Goal: Task Accomplishment & Management: Use online tool/utility

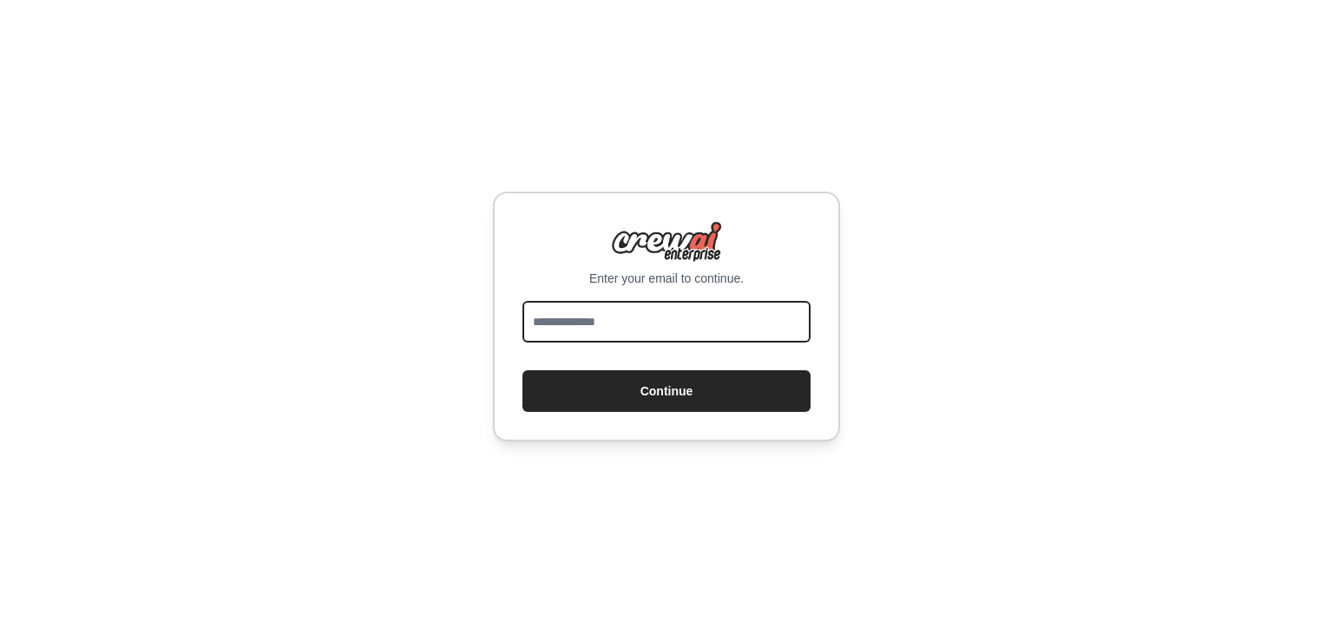
drag, startPoint x: 0, startPoint y: 0, endPoint x: 632, endPoint y: 318, distance: 707.4
click at [632, 318] on input "email" at bounding box center [666, 322] width 288 height 42
type input "**********"
drag, startPoint x: 699, startPoint y: 323, endPoint x: 489, endPoint y: 325, distance: 209.1
click at [489, 325] on div "**********" at bounding box center [666, 316] width 1333 height 633
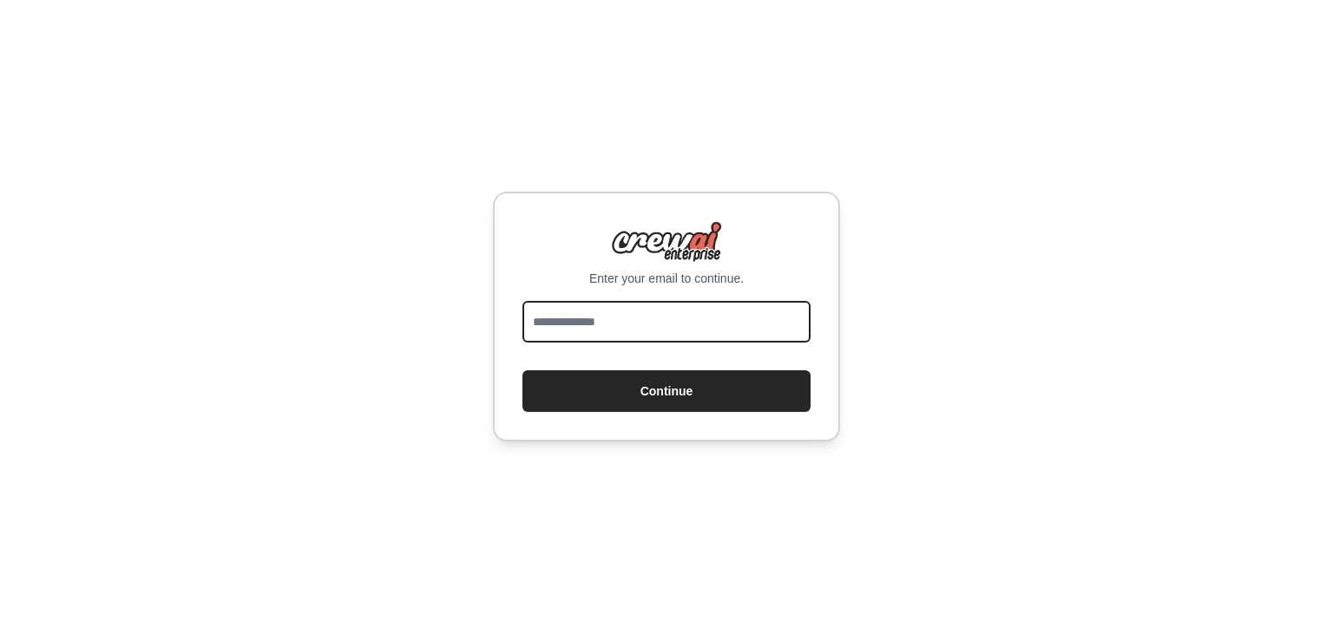
click at [541, 333] on input "email" at bounding box center [666, 322] width 288 height 42
type input "**********"
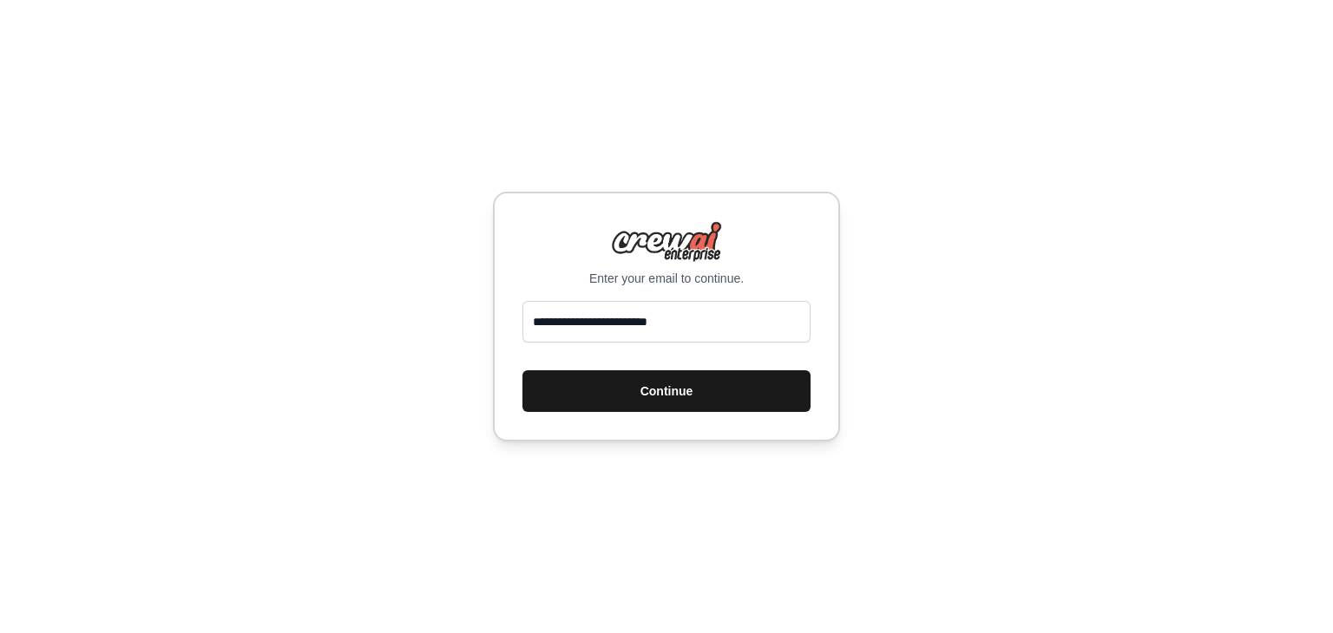
click at [600, 397] on button "Continue" at bounding box center [666, 392] width 288 height 42
click at [692, 390] on button "Continue" at bounding box center [666, 392] width 288 height 42
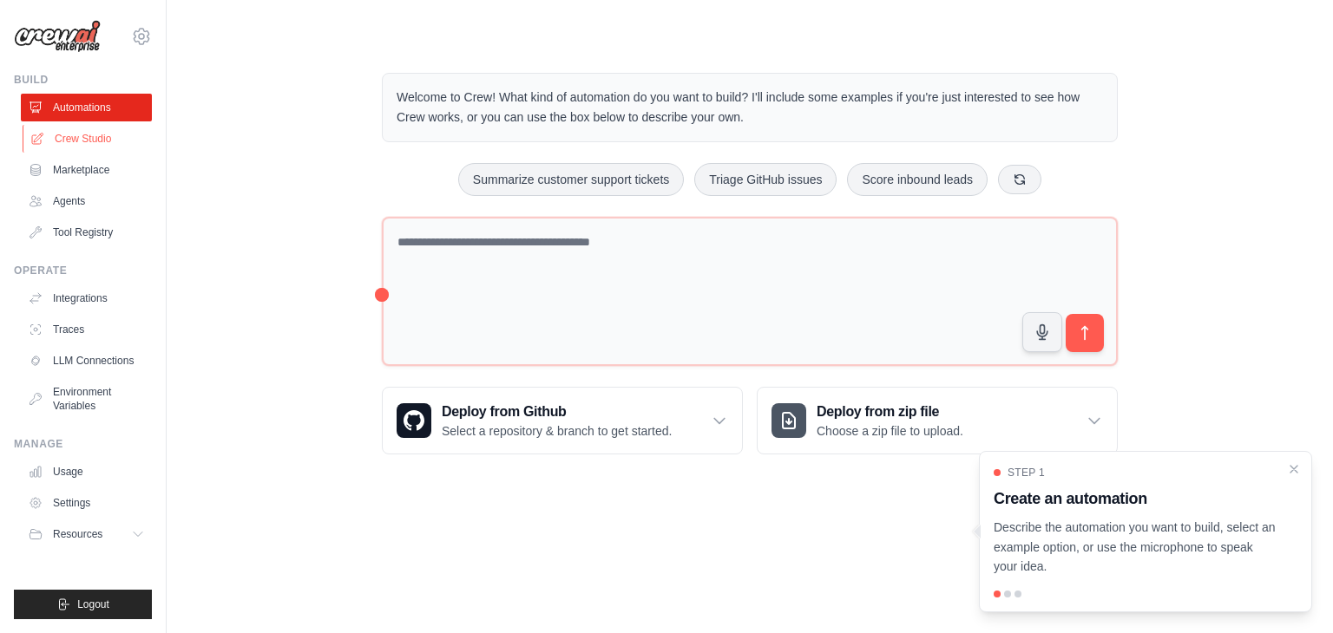
click at [115, 135] on link "Crew Studio" at bounding box center [88, 139] width 131 height 28
click at [77, 205] on link "Agents" at bounding box center [88, 201] width 131 height 28
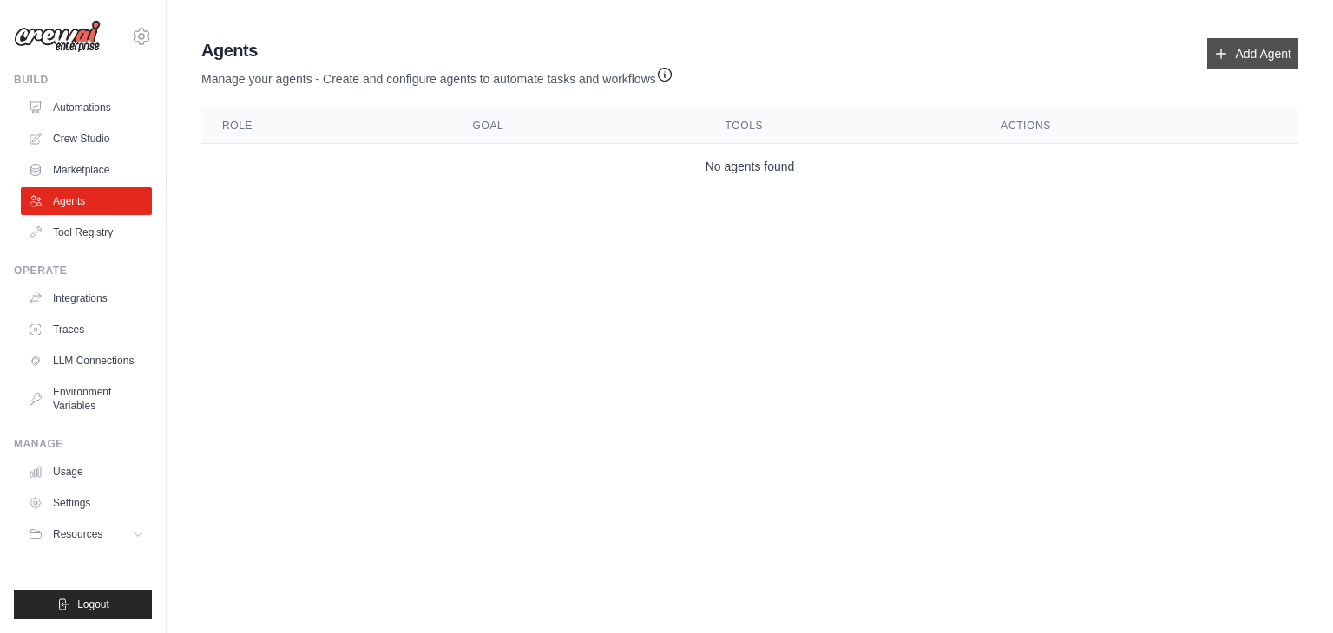
click at [1243, 56] on link "Add Agent" at bounding box center [1252, 53] width 91 height 31
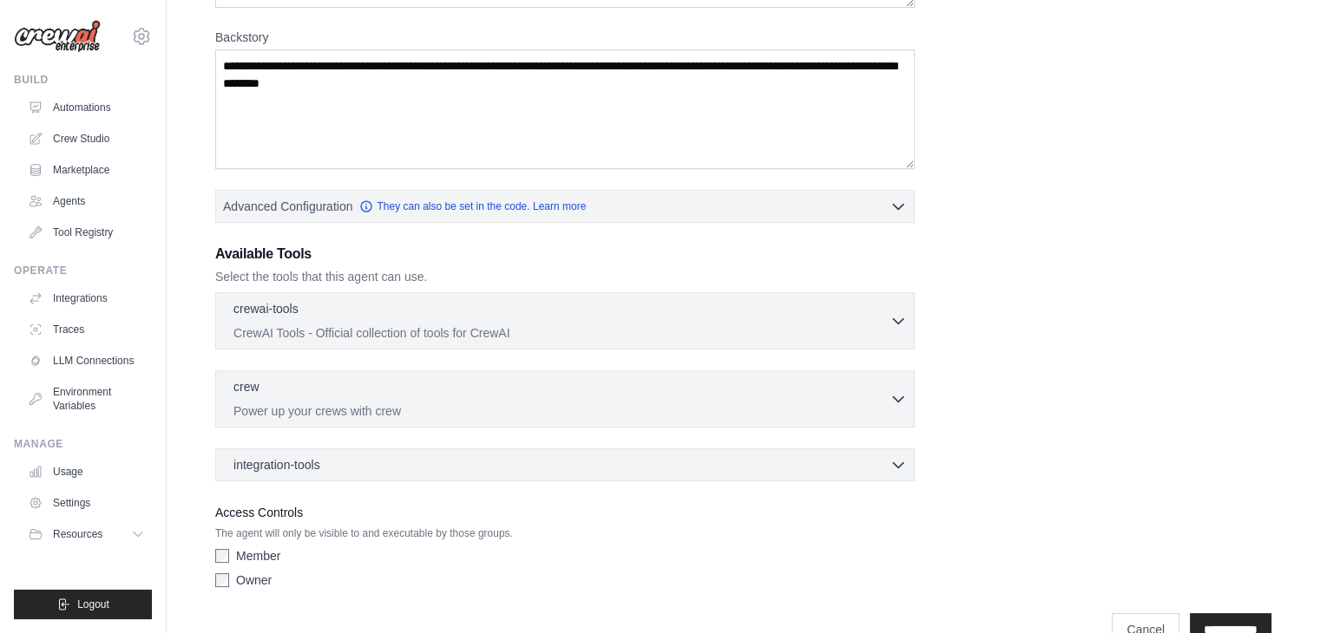
scroll to position [295, 0]
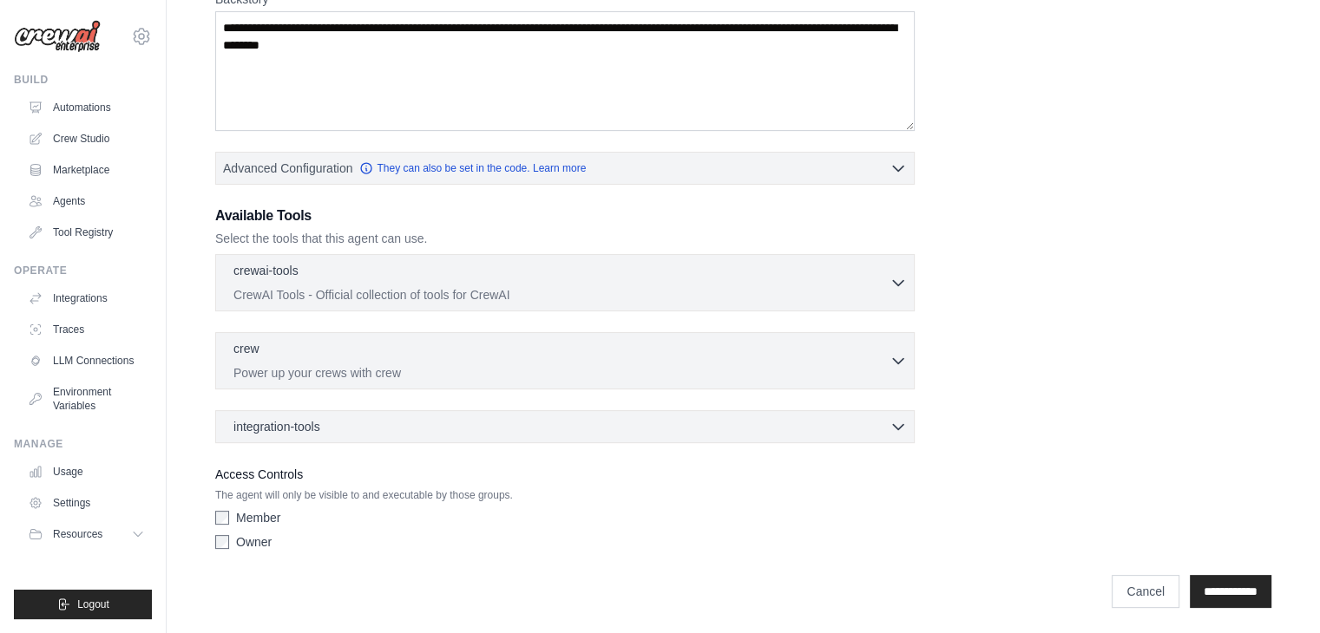
click at [522, 297] on p "CrewAI Tools - Official collection of tools for CrewAI" at bounding box center [561, 294] width 656 height 17
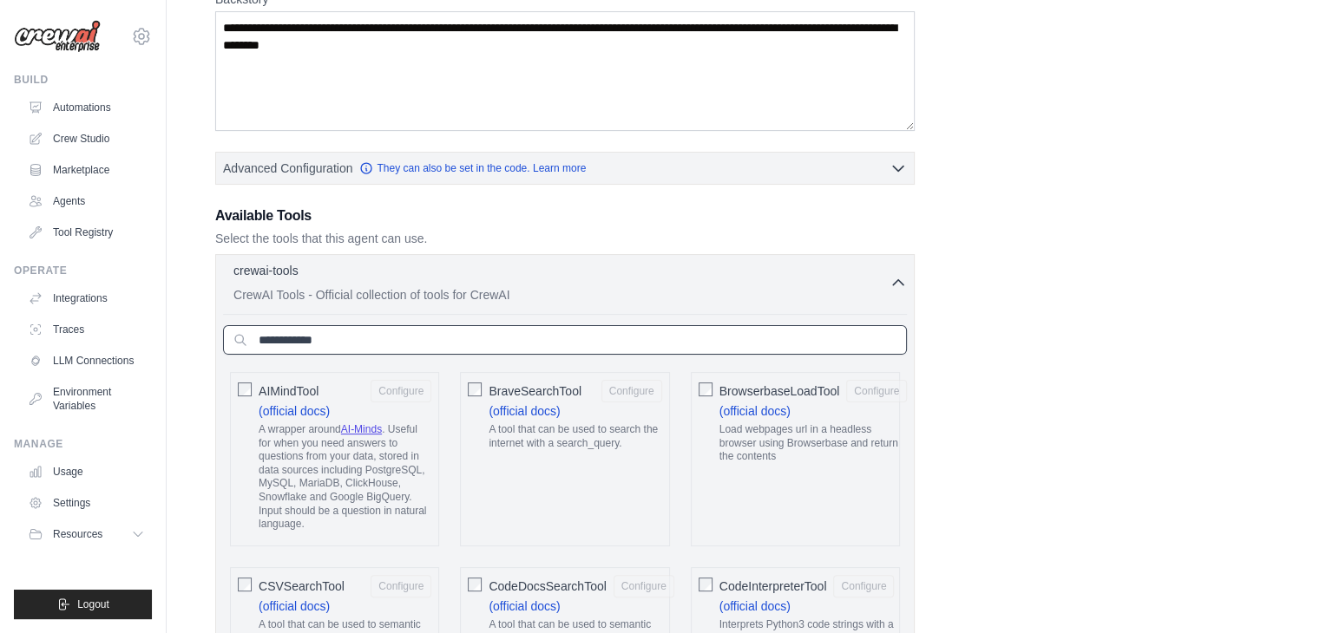
click at [508, 349] on input "text" at bounding box center [565, 340] width 684 height 30
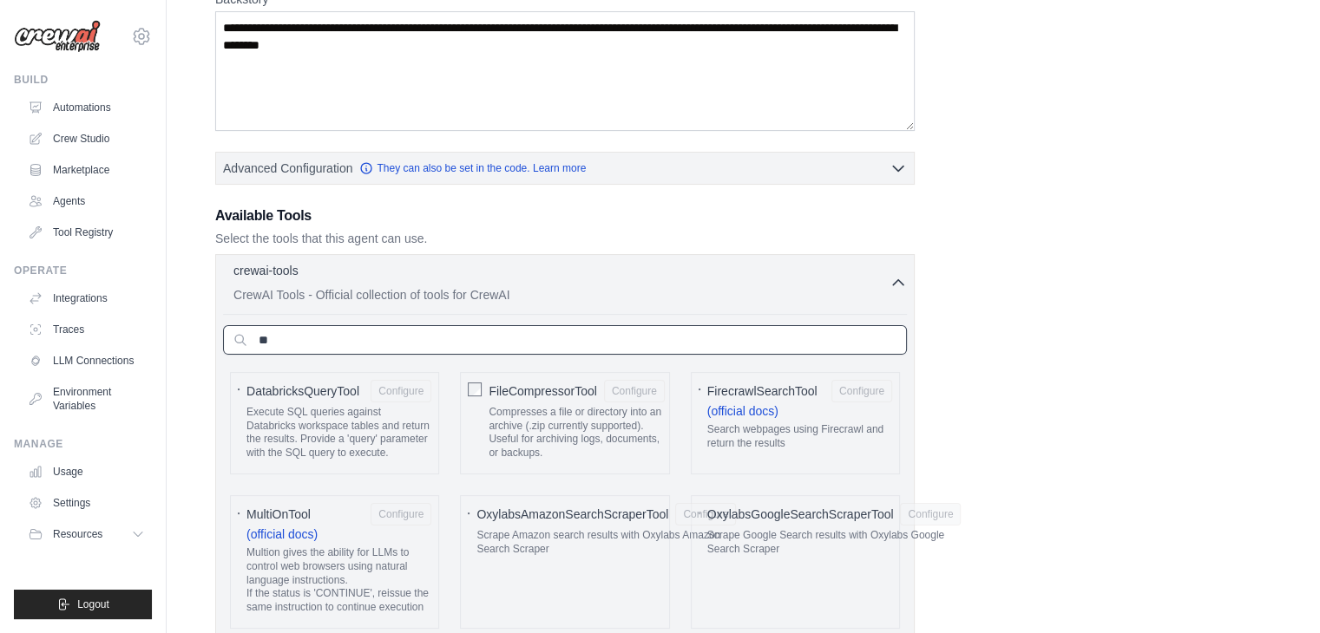
type input "*"
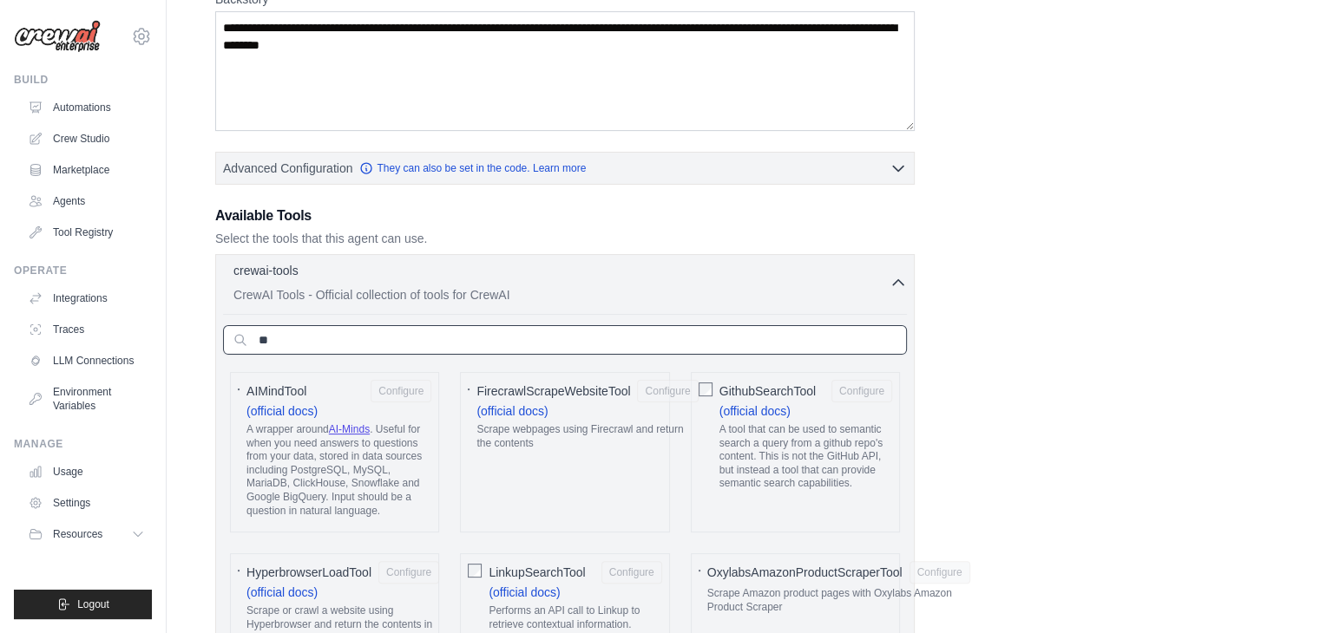
type input "*"
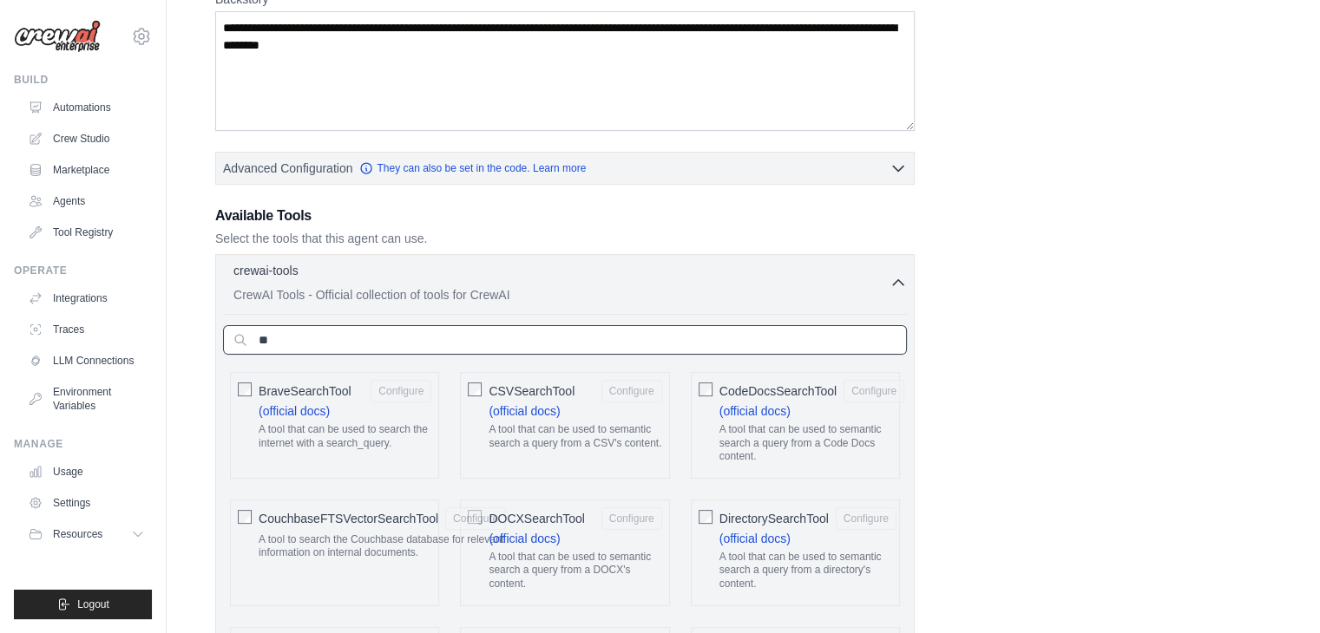
type input "*"
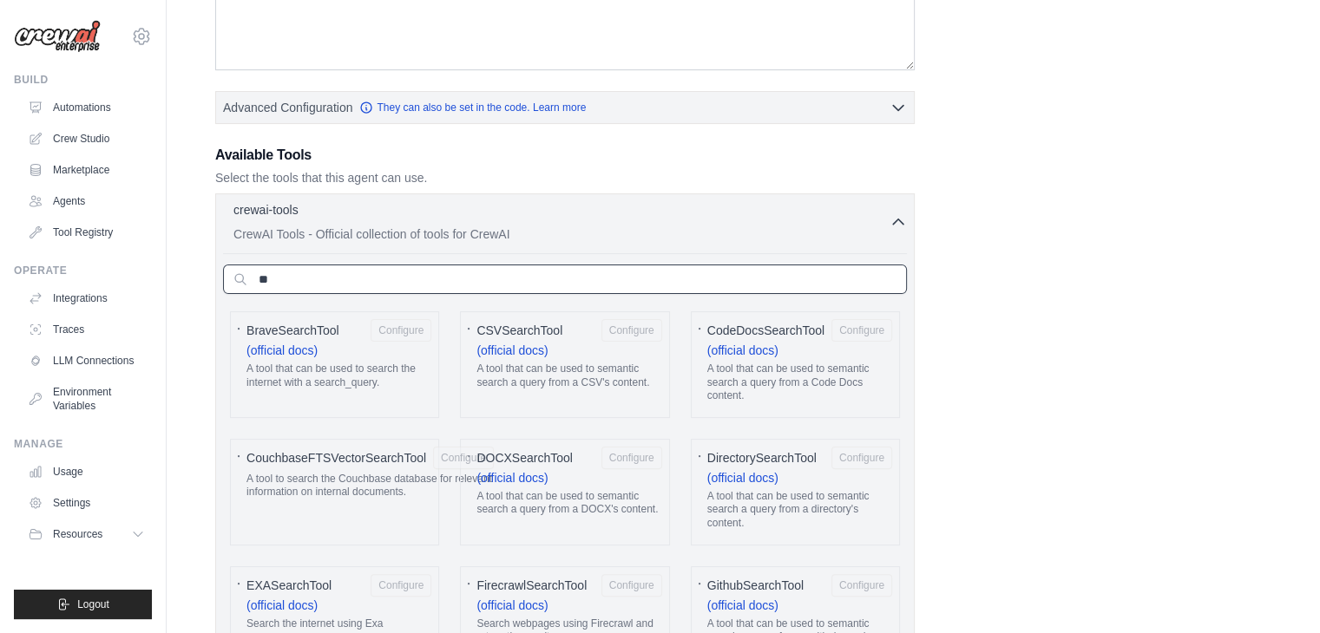
scroll to position [426, 0]
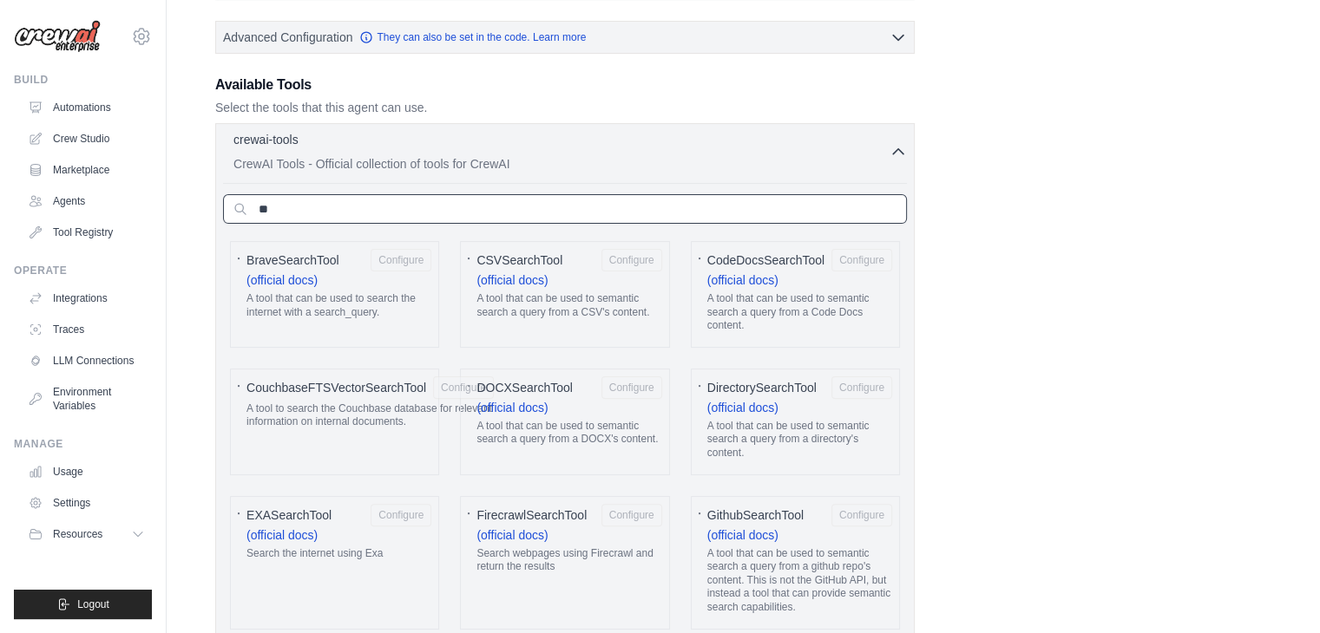
type input "*"
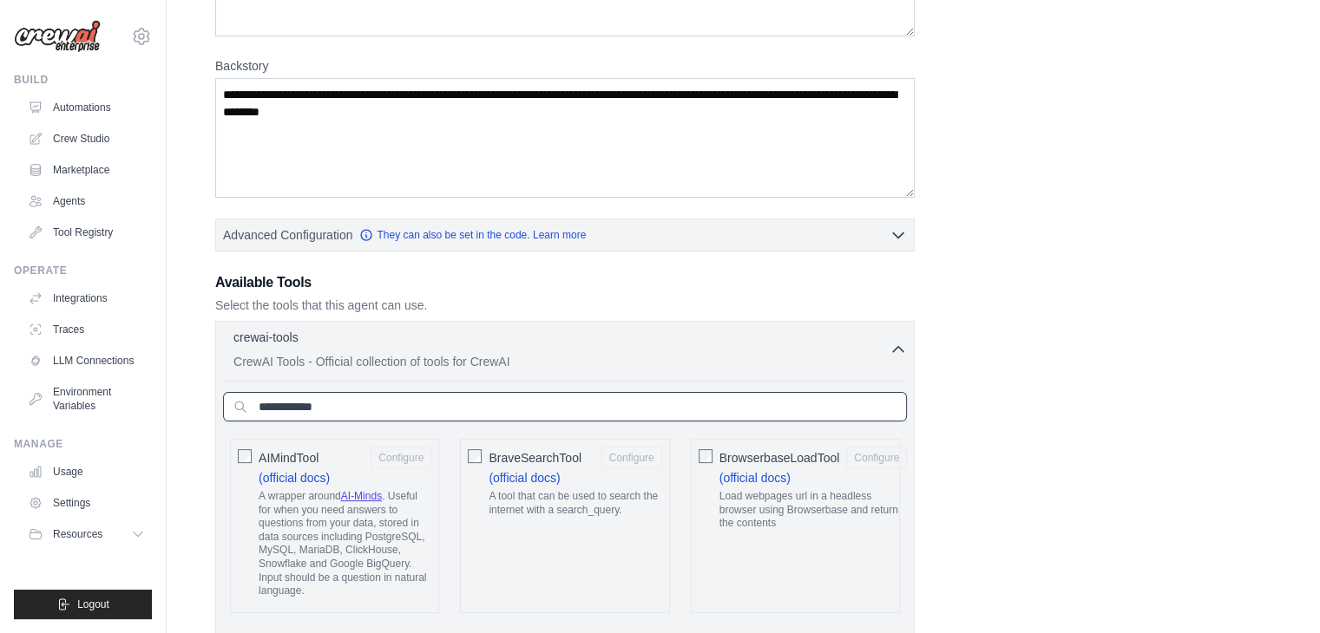
scroll to position [235, 0]
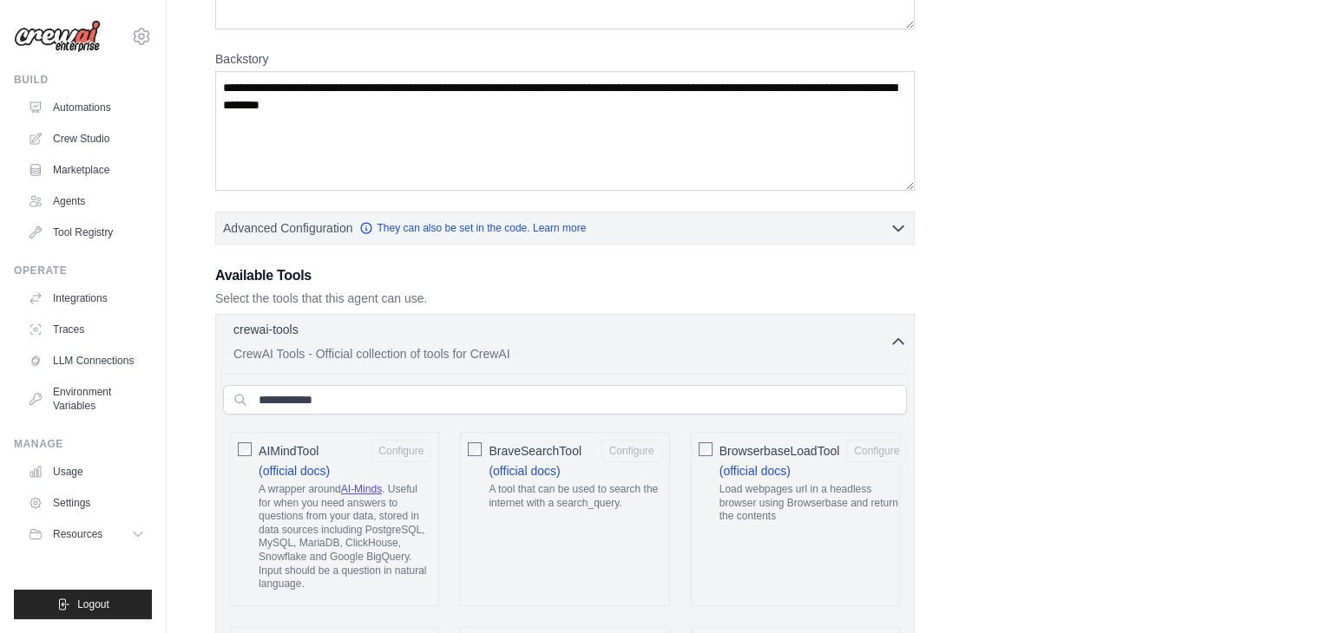
click at [900, 345] on icon "button" at bounding box center [897, 341] width 17 height 17
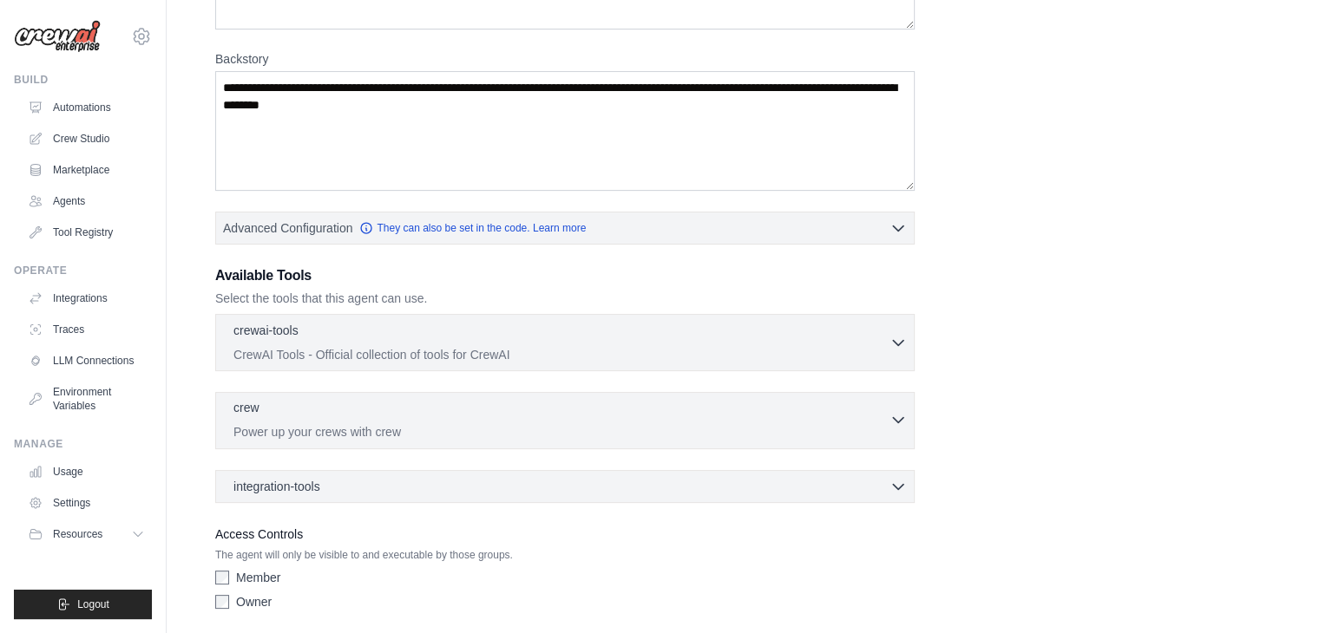
click at [496, 425] on p "Power up your crews with crew" at bounding box center [561, 431] width 656 height 17
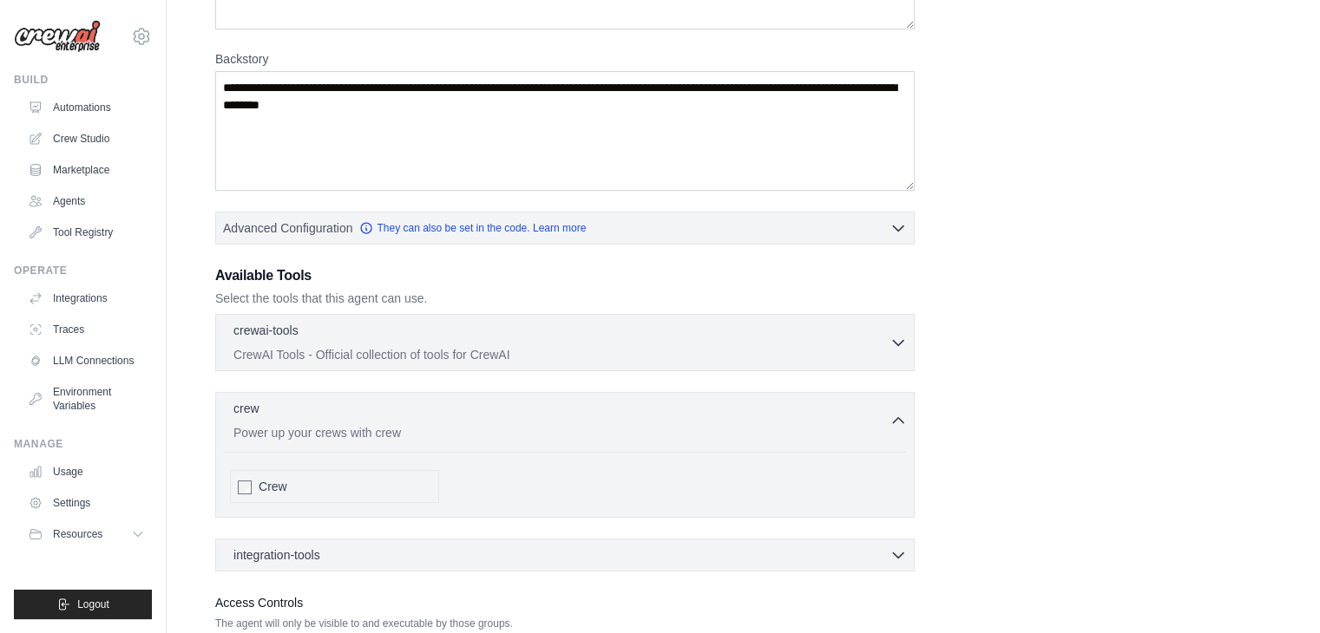
click at [340, 485] on div "Crew" at bounding box center [345, 486] width 173 height 17
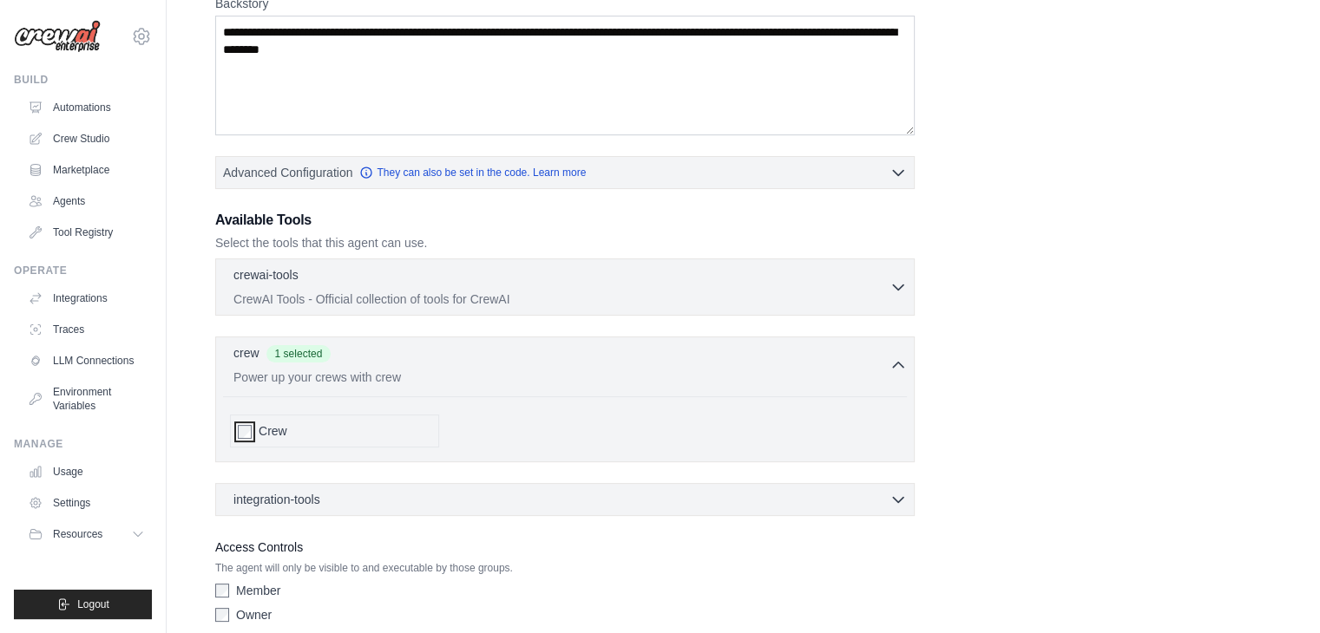
scroll to position [292, 0]
click at [361, 431] on div "Crew" at bounding box center [345, 430] width 173 height 17
click at [363, 489] on div "integration-tools 0 selected" at bounding box center [569, 497] width 673 height 17
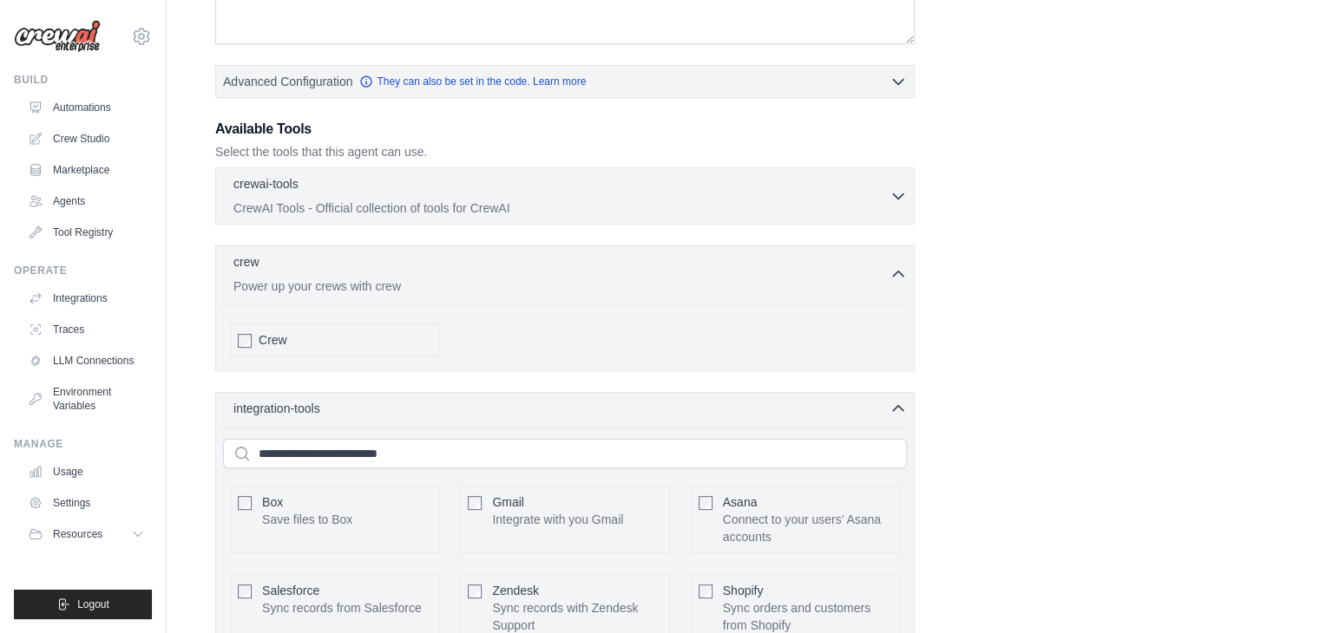
scroll to position [377, 0]
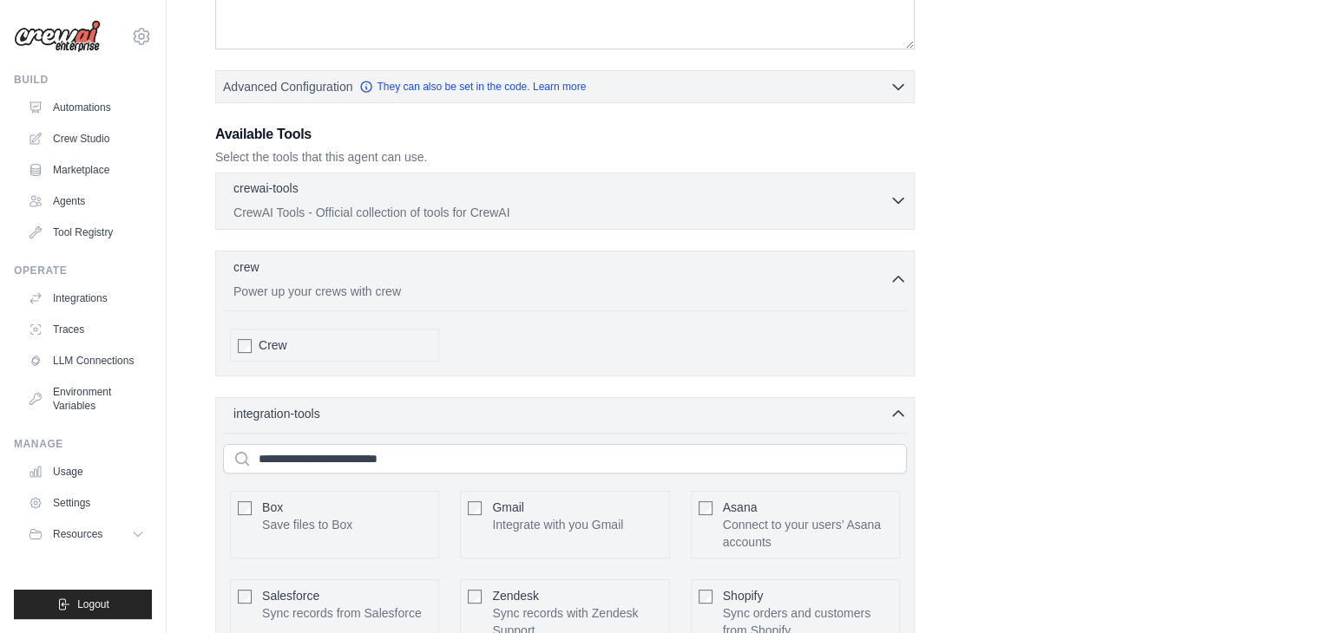
click at [502, 218] on p "CrewAI Tools - Official collection of tools for CrewAI" at bounding box center [561, 212] width 656 height 17
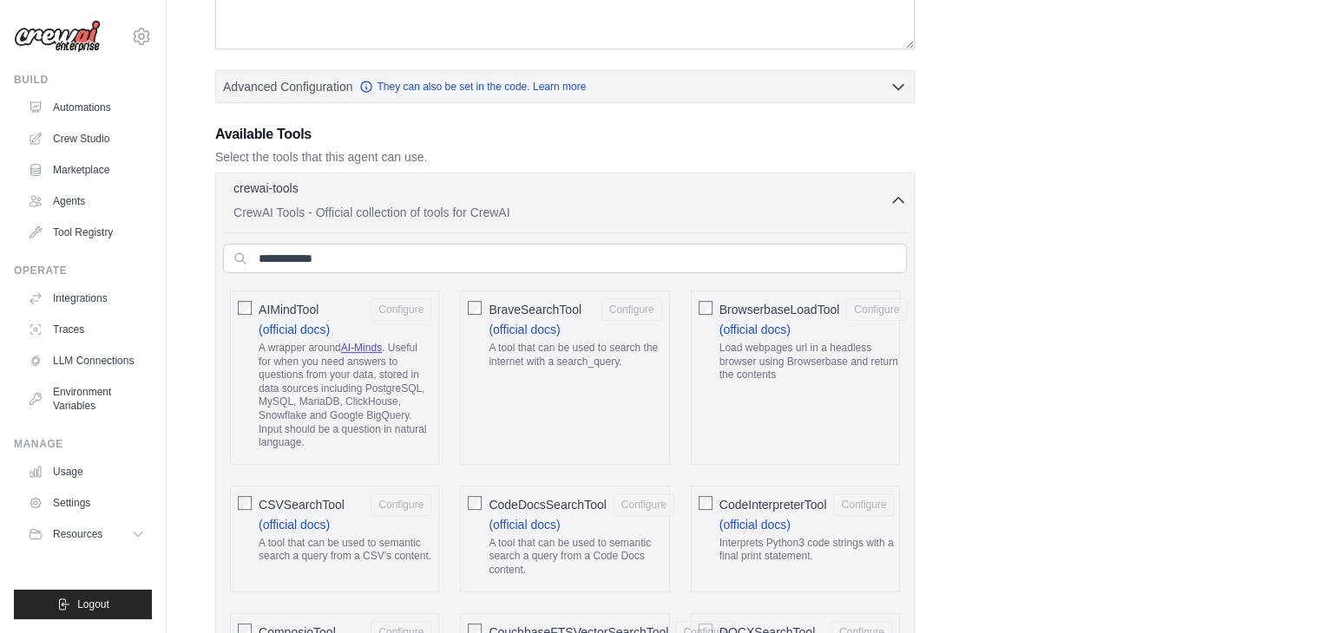
click at [502, 218] on p "CrewAI Tools - Official collection of tools for CrewAI" at bounding box center [561, 212] width 656 height 17
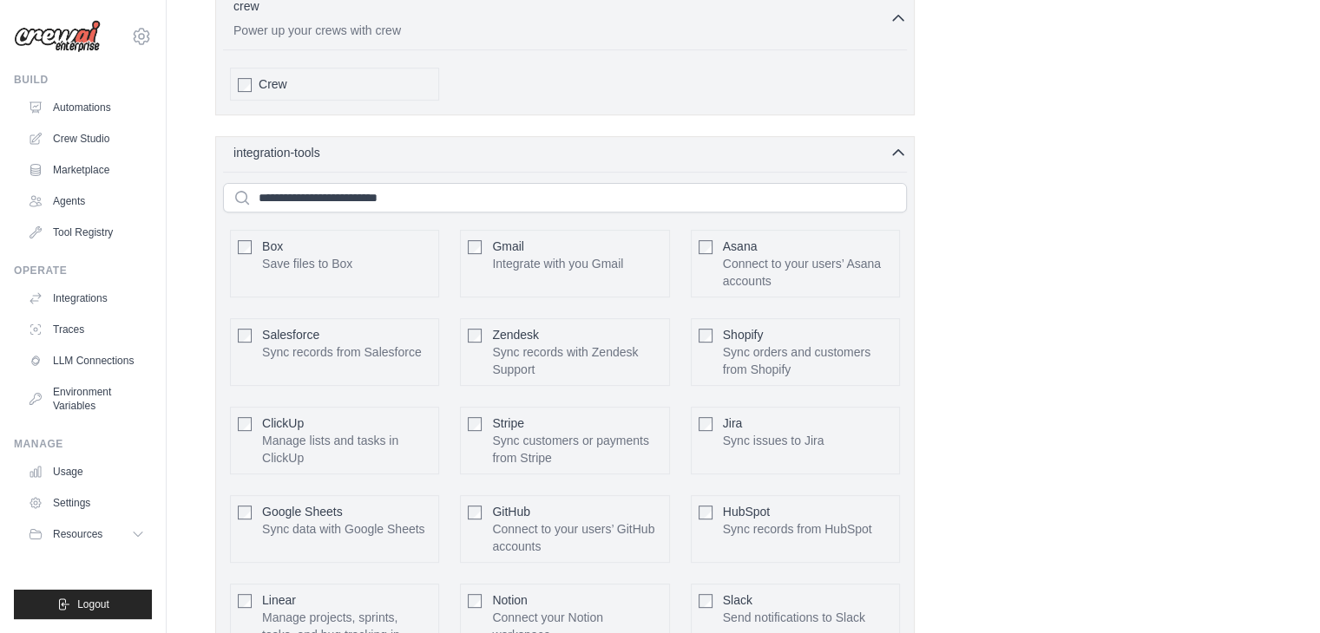
scroll to position [637, 0]
click at [541, 198] on input "text" at bounding box center [565, 199] width 684 height 30
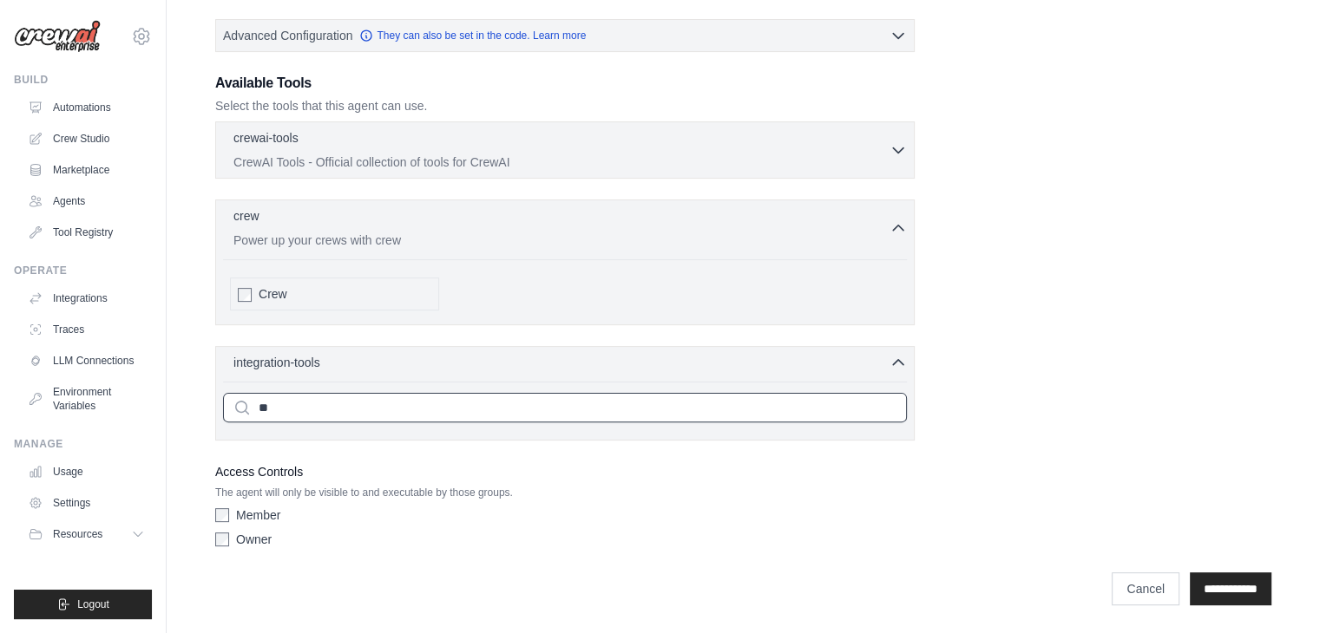
scroll to position [423, 0]
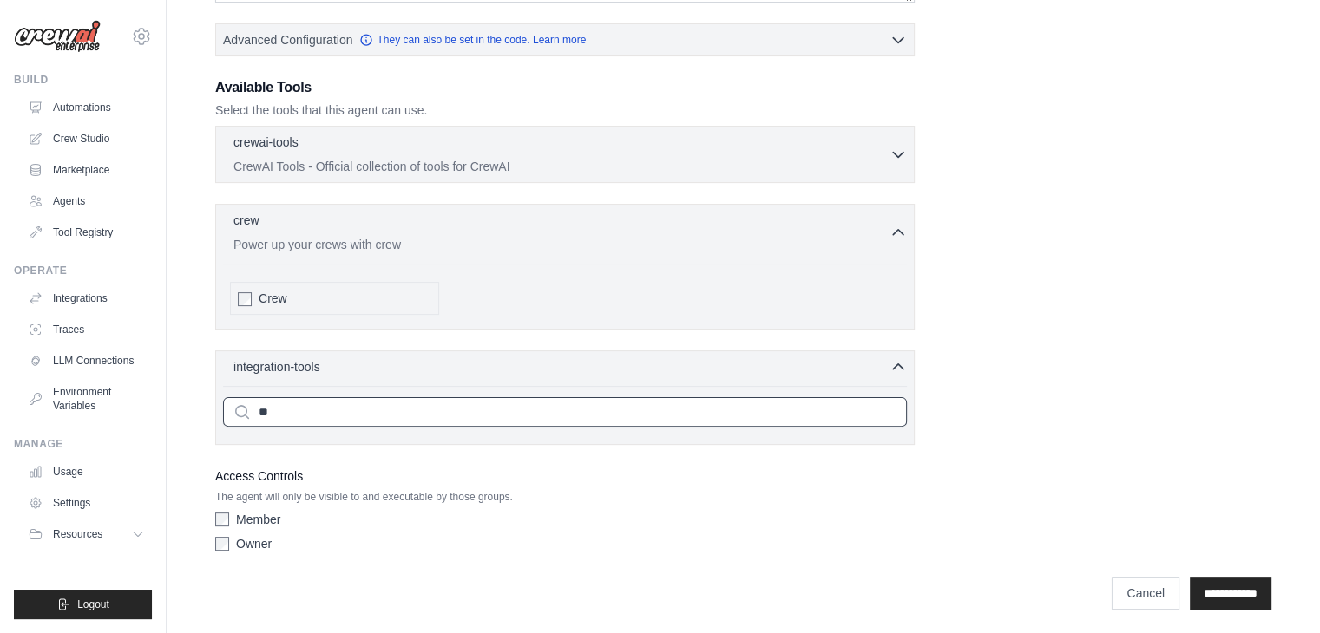
type input "*"
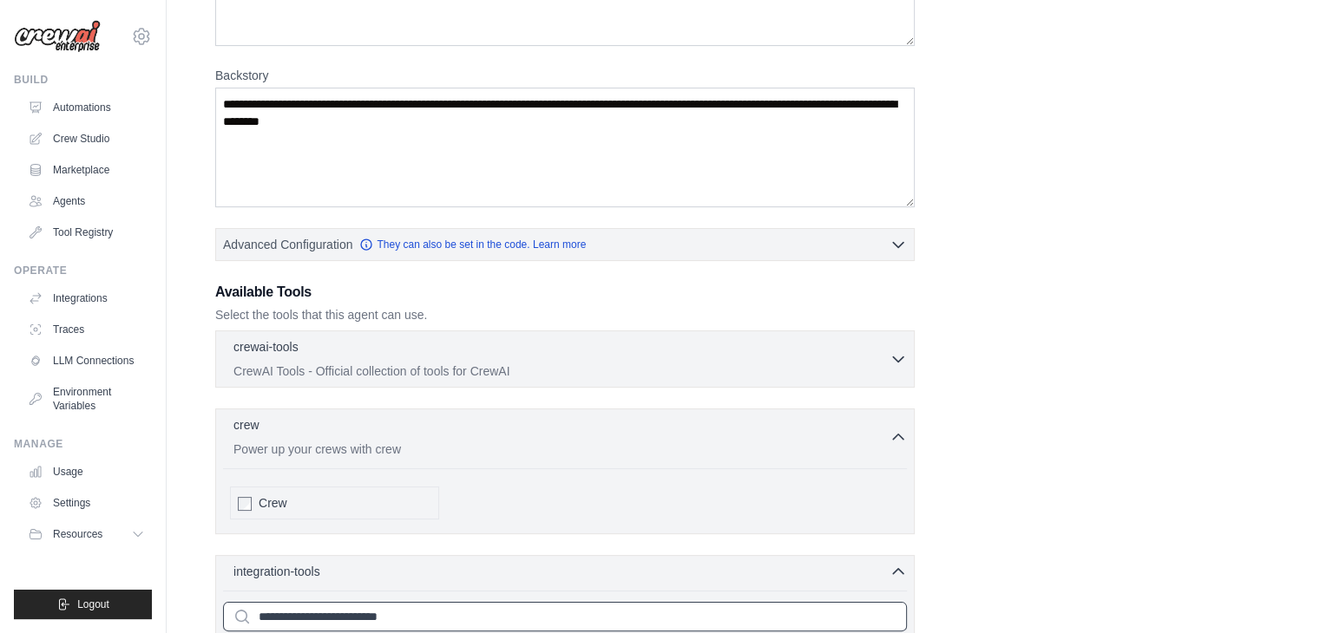
scroll to position [218, 0]
click at [513, 345] on div "crewai-tools 0 selected" at bounding box center [561, 348] width 656 height 21
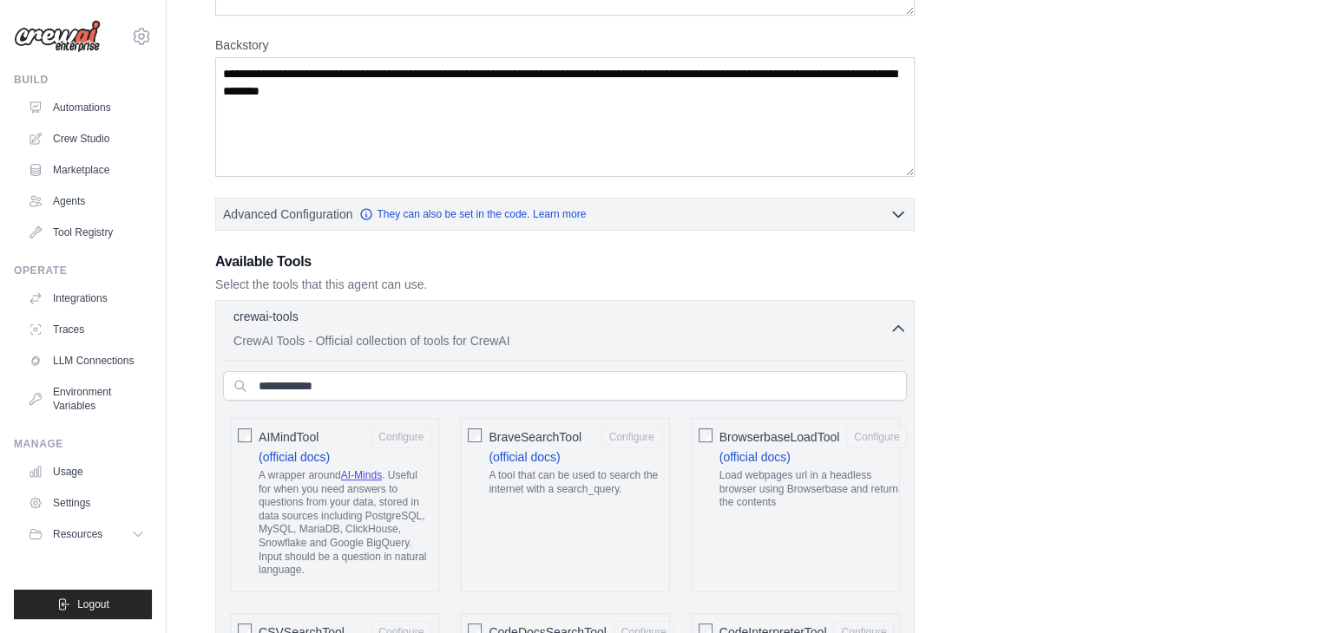
scroll to position [348, 0]
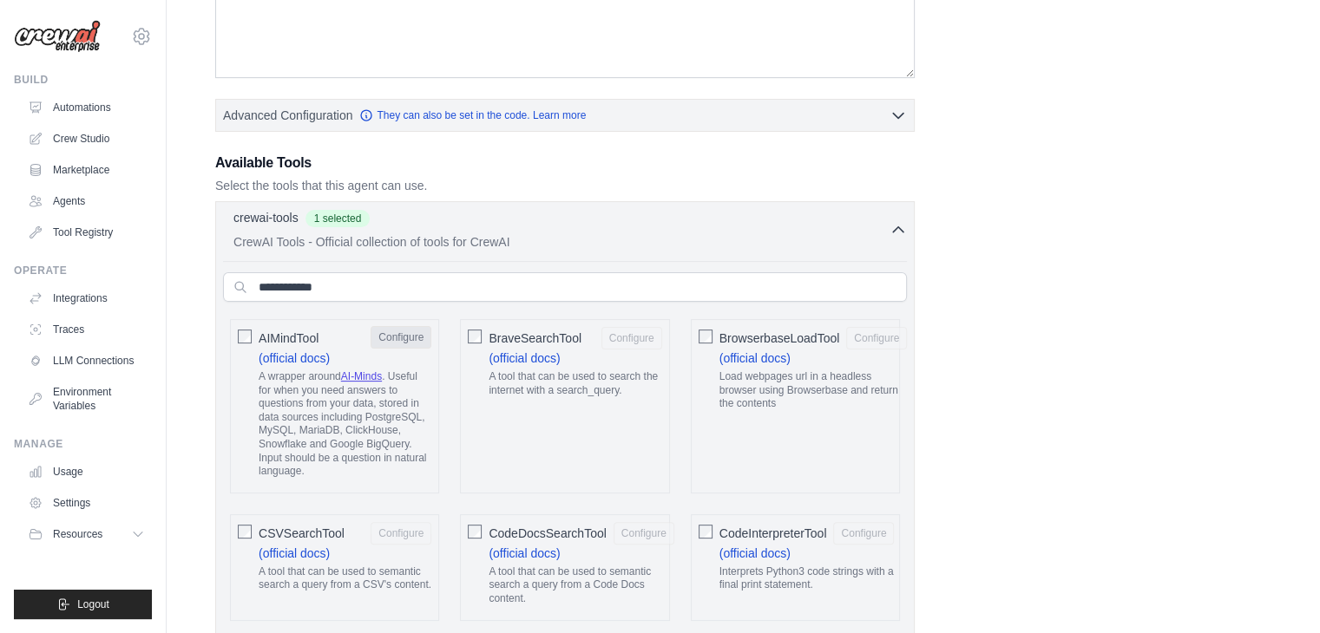
click at [399, 331] on button "Configure" at bounding box center [401, 337] width 61 height 23
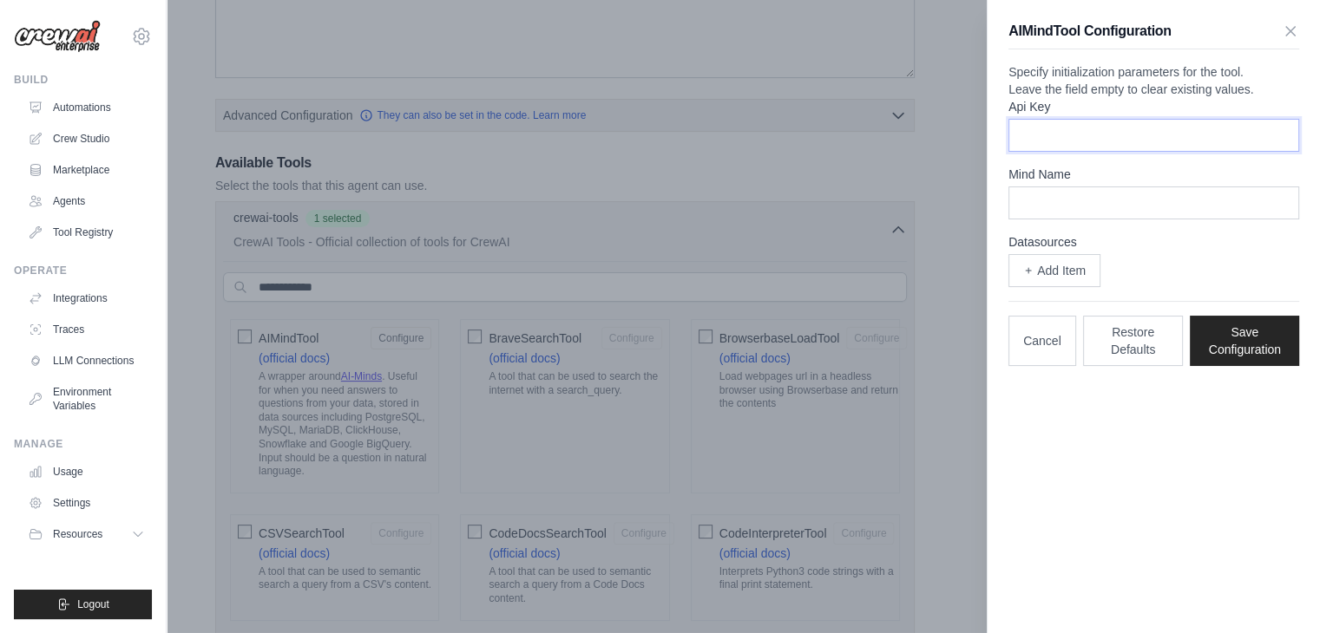
click at [1107, 152] on input "Api Key" at bounding box center [1153, 135] width 291 height 33
click at [1292, 30] on icon "button" at bounding box center [1290, 30] width 17 height 17
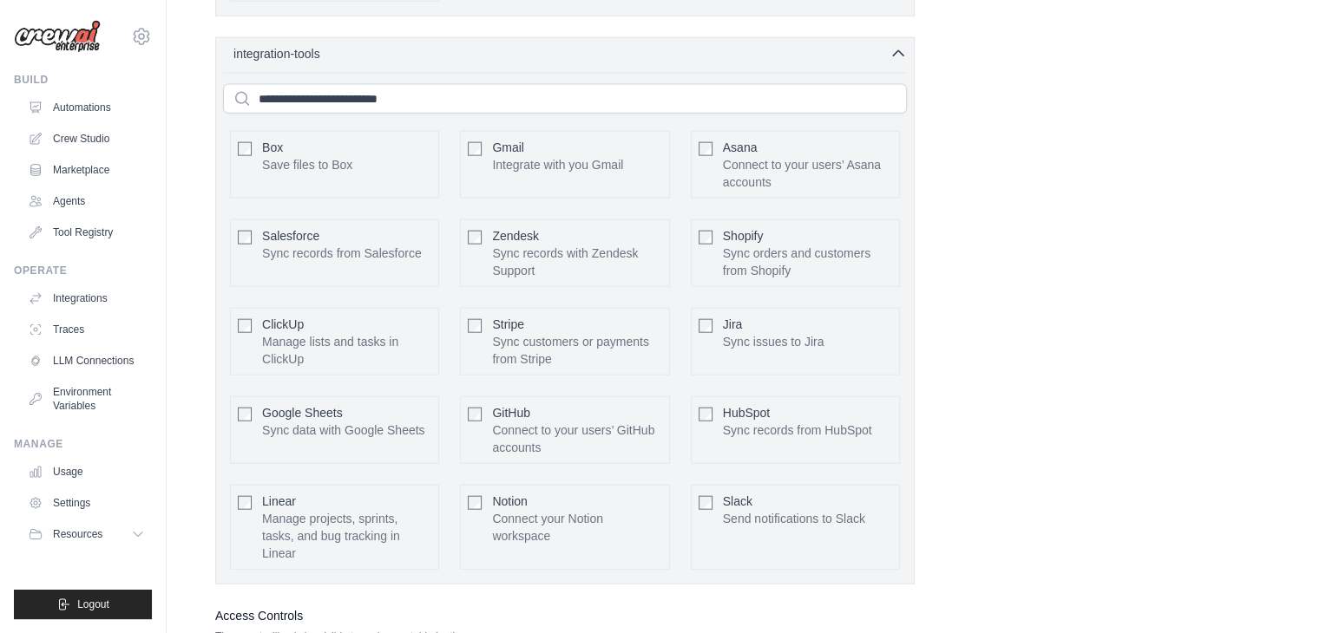
scroll to position [4023, 0]
click at [118, 171] on link "Marketplace" at bounding box center [88, 170] width 131 height 28
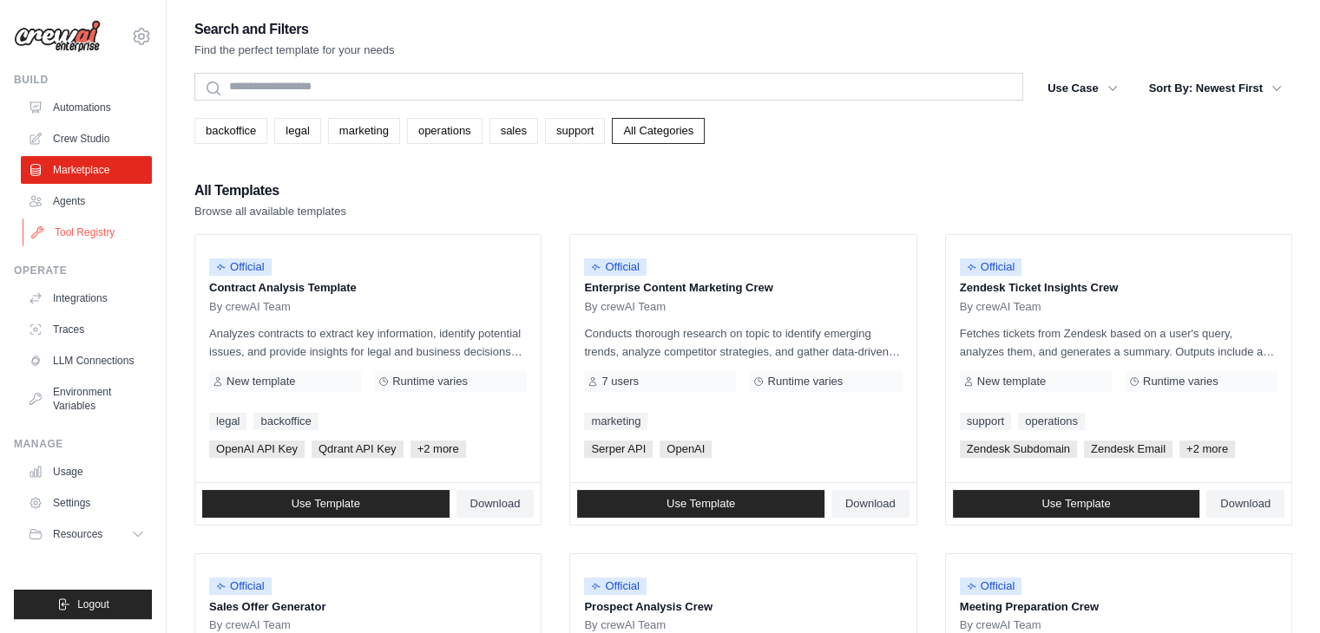
click at [108, 227] on link "Tool Registry" at bounding box center [88, 233] width 131 height 28
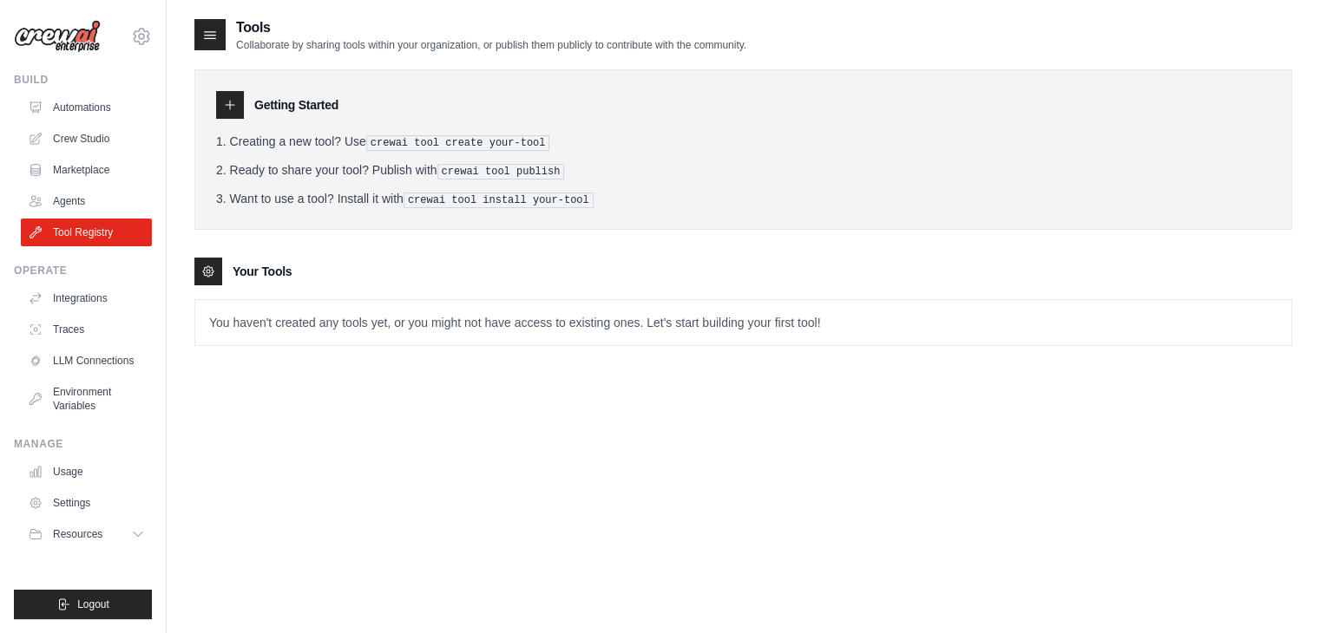
click at [236, 101] on icon at bounding box center [230, 105] width 14 height 14
click at [214, 266] on icon at bounding box center [208, 272] width 14 height 14
click at [204, 26] on icon at bounding box center [209, 34] width 17 height 17
drag, startPoint x: 459, startPoint y: 125, endPoint x: 461, endPoint y: 147, distance: 21.8
click at [461, 147] on div "Getting Started Creating a new tool? Use crewai tool create your-tool Ready to …" at bounding box center [743, 149] width 1098 height 161
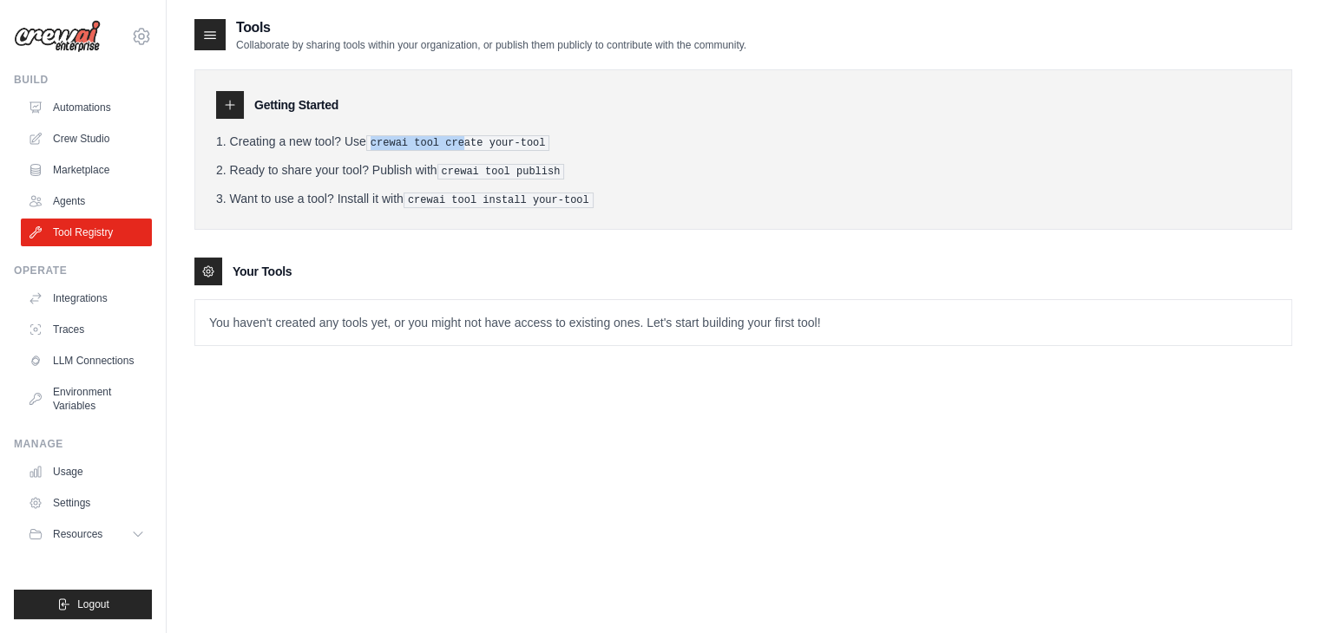
click at [461, 147] on pre "crewai tool create your-tool" at bounding box center [458, 143] width 184 height 16
click at [214, 40] on icon at bounding box center [209, 34] width 17 height 17
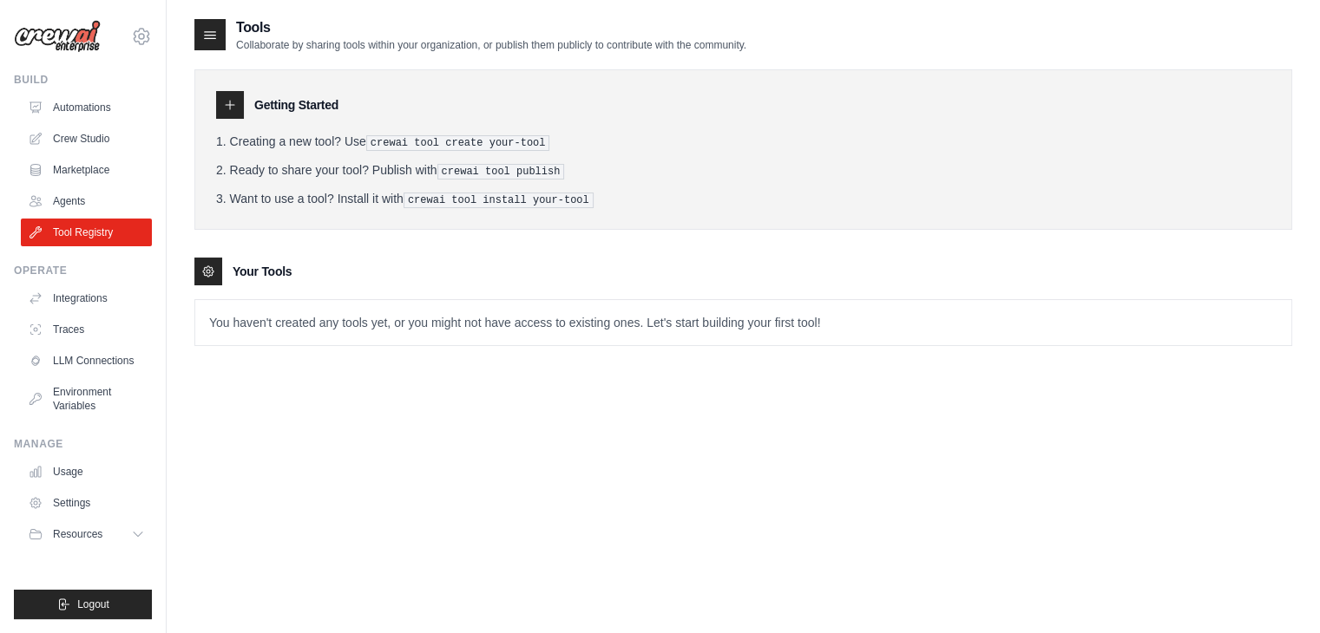
click at [215, 32] on icon at bounding box center [210, 35] width 11 height 7
click at [138, 105] on link "Automations" at bounding box center [88, 108] width 131 height 28
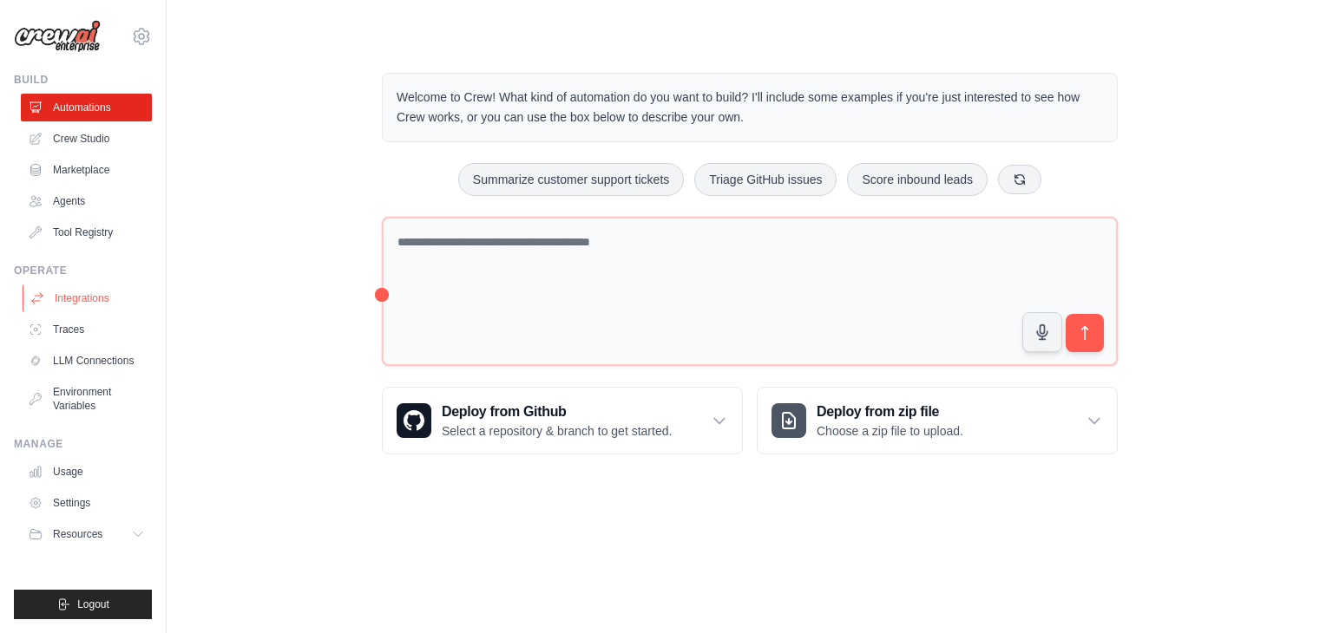
click at [68, 297] on link "Integrations" at bounding box center [88, 299] width 131 height 28
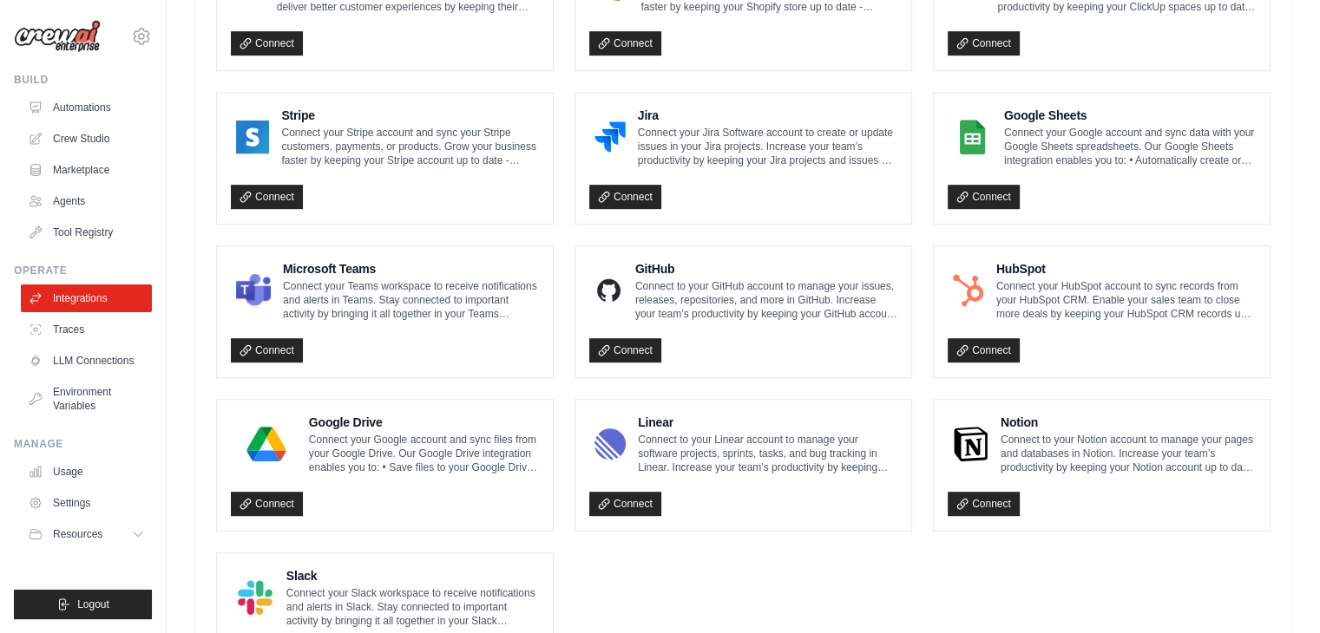
scroll to position [995, 0]
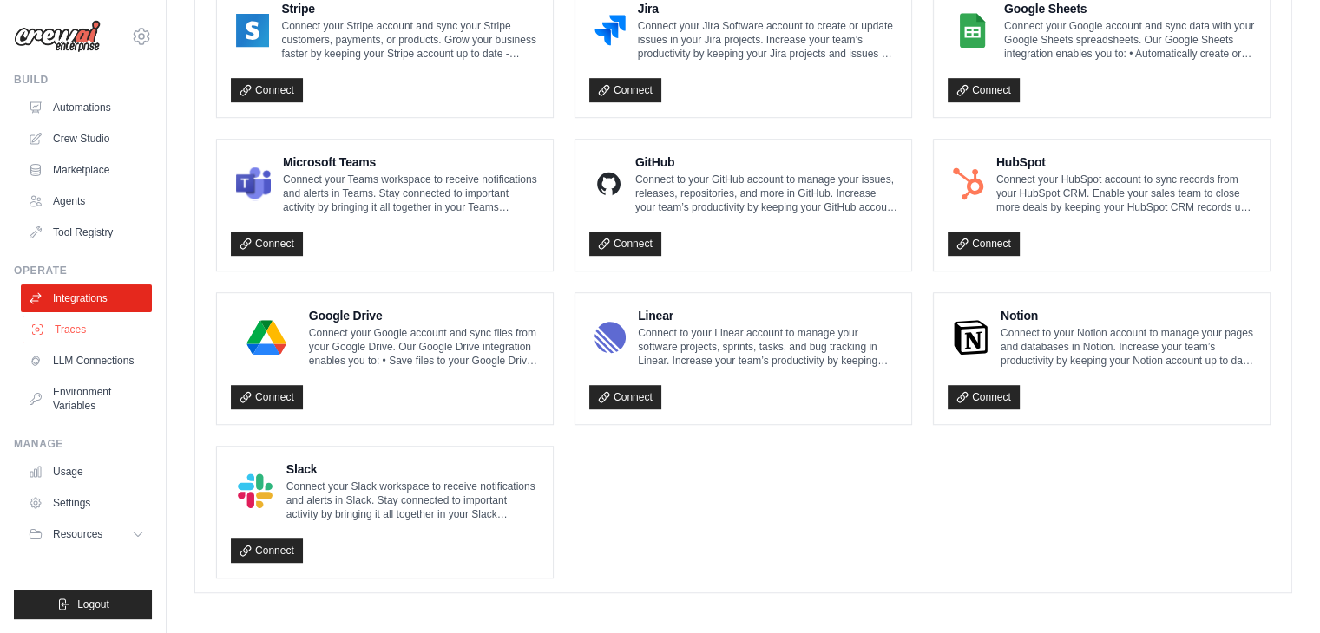
click at [92, 329] on link "Traces" at bounding box center [88, 330] width 131 height 28
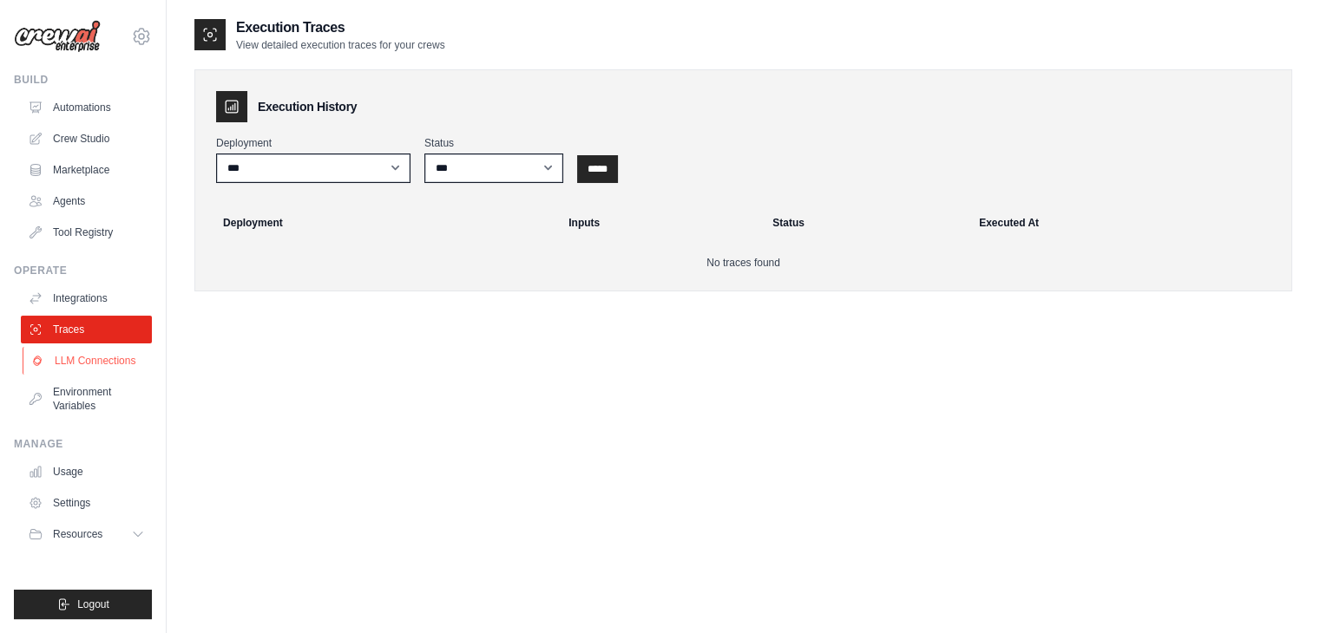
click at [103, 370] on link "LLM Connections" at bounding box center [88, 361] width 131 height 28
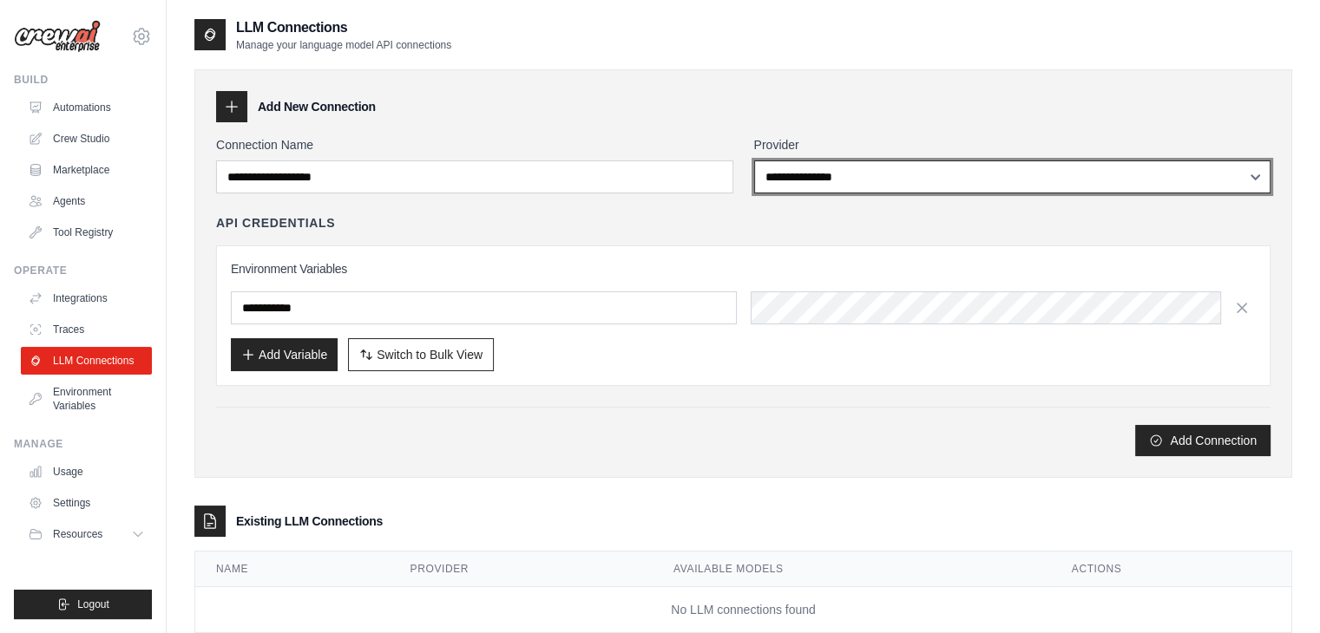
click at [809, 168] on select "**********" at bounding box center [1012, 177] width 517 height 33
select select "**********"
click at [754, 161] on select "**********" at bounding box center [1012, 177] width 517 height 33
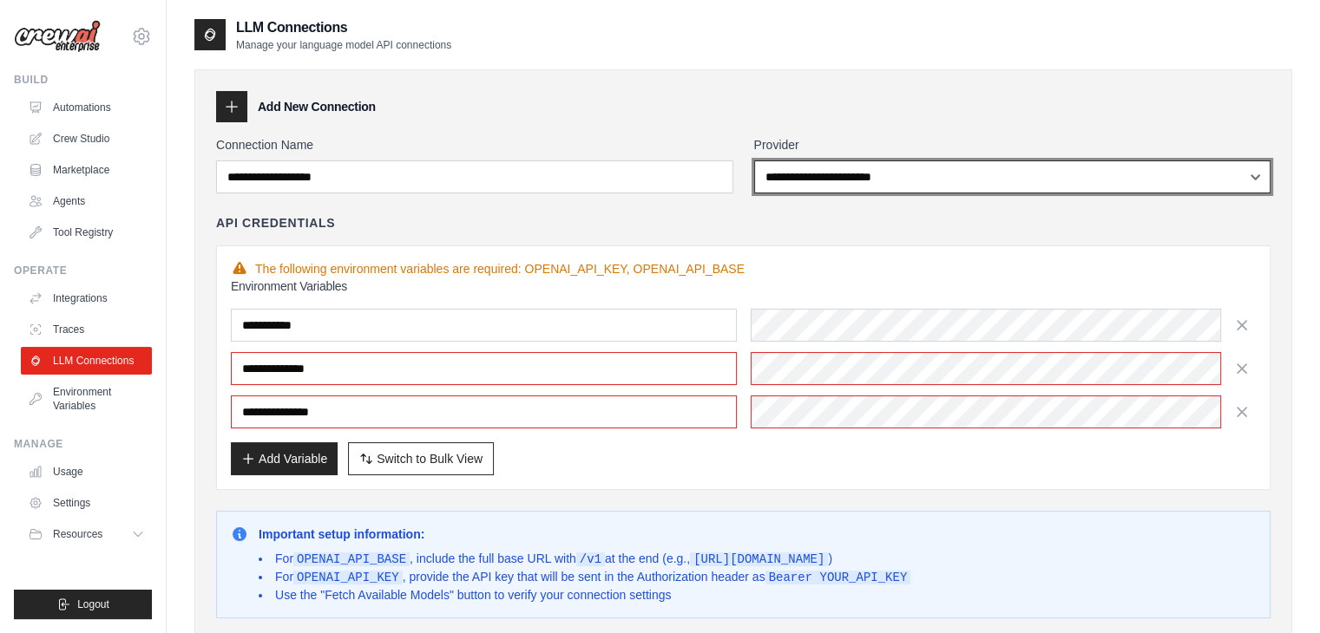
click at [899, 175] on select "**********" at bounding box center [1012, 177] width 517 height 33
select select
click at [754, 161] on select "**********" at bounding box center [1012, 177] width 517 height 33
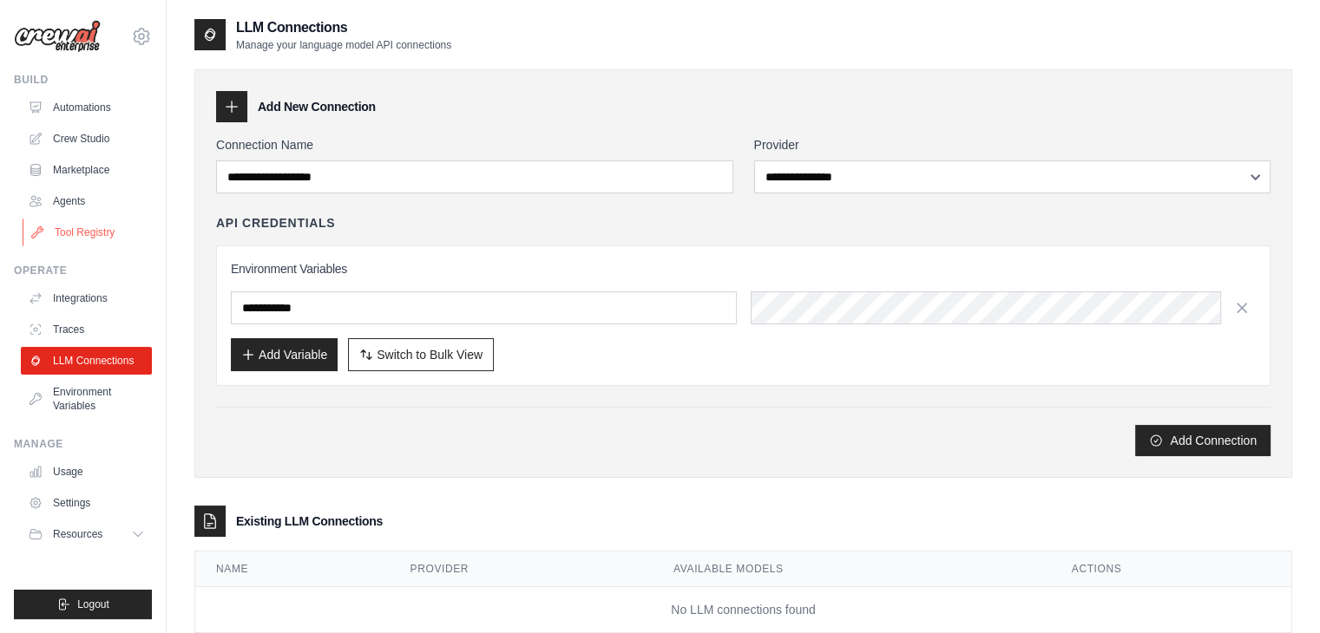
click at [107, 237] on link "Tool Registry" at bounding box center [88, 233] width 131 height 28
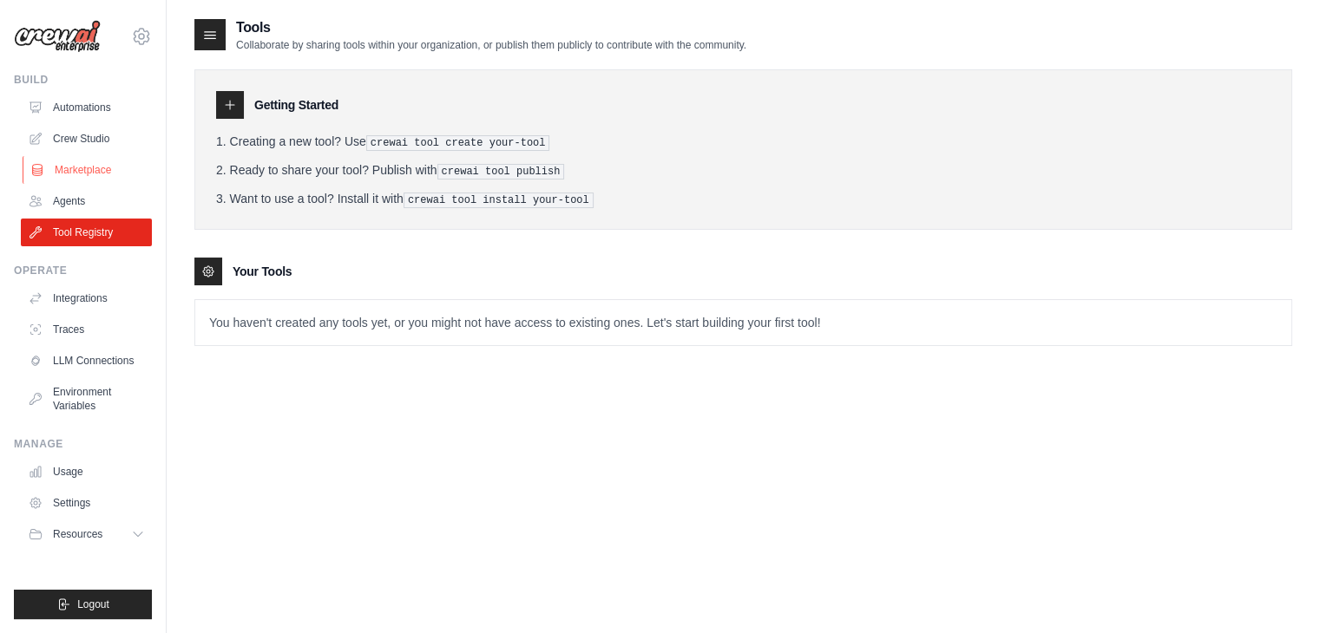
click at [118, 174] on link "Marketplace" at bounding box center [88, 170] width 131 height 28
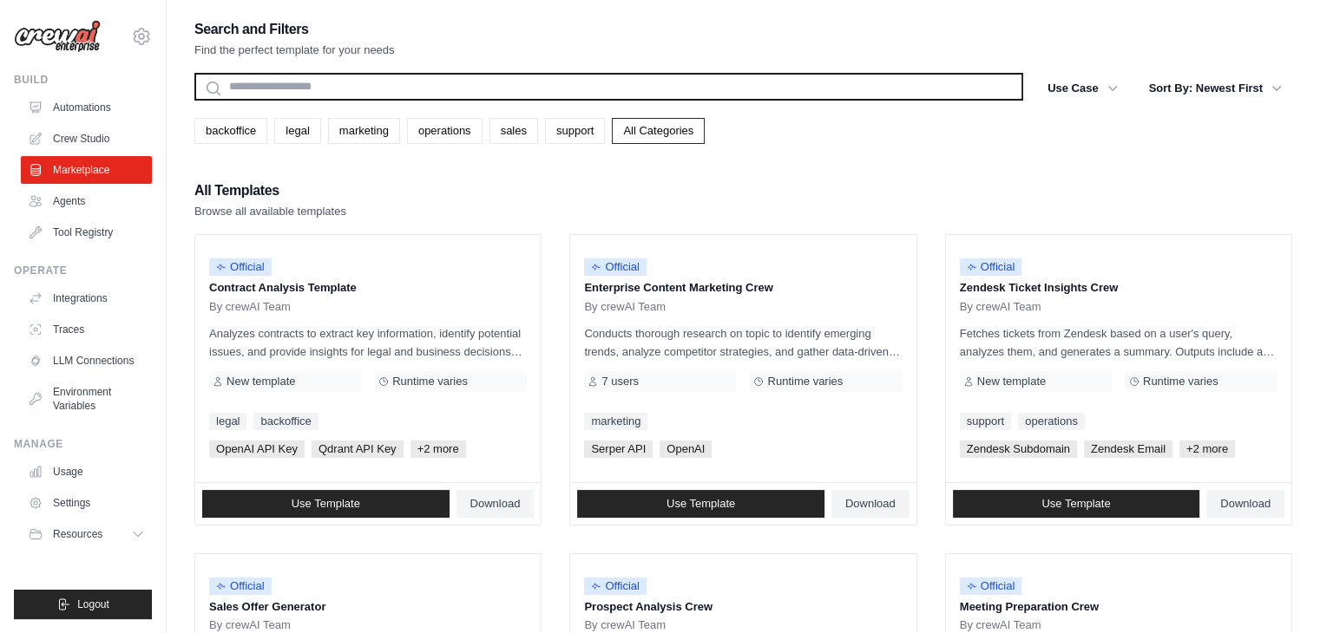
click at [559, 76] on input "text" at bounding box center [608, 87] width 829 height 28
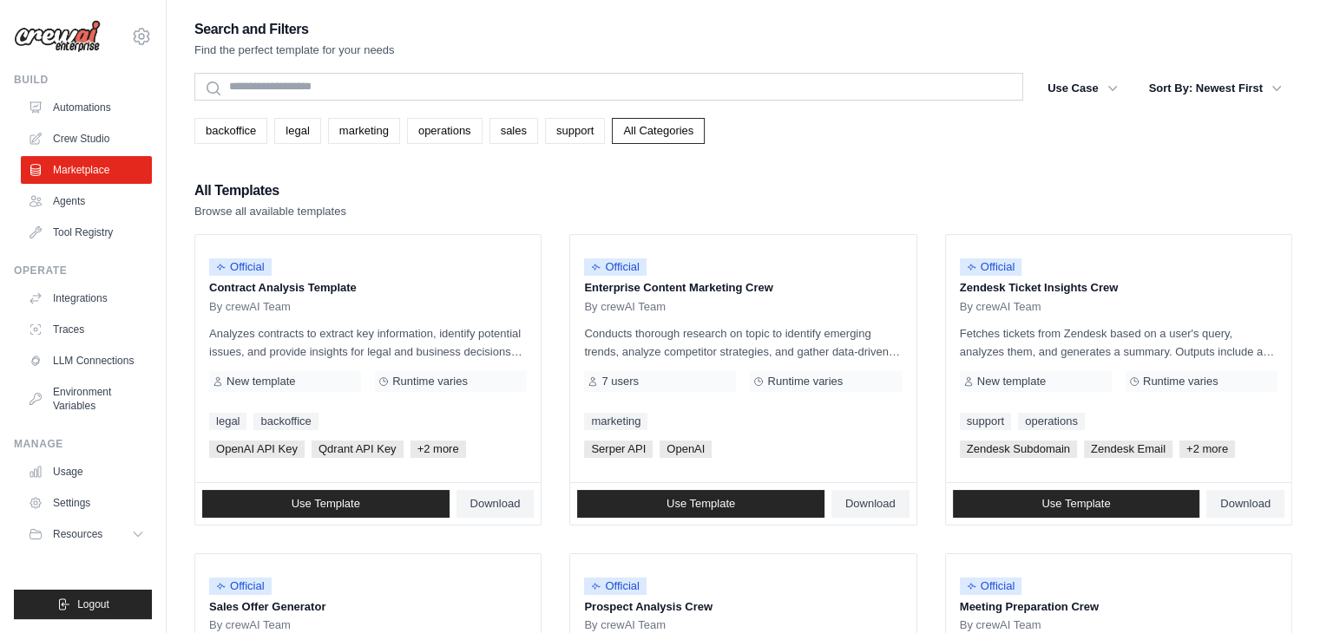
click at [631, 132] on link "All Categories" at bounding box center [658, 131] width 93 height 26
click at [1196, 87] on button "Sort By: Newest First" at bounding box center [1215, 87] width 154 height 31
click at [1092, 90] on button "Use Case" at bounding box center [1082, 87] width 91 height 31
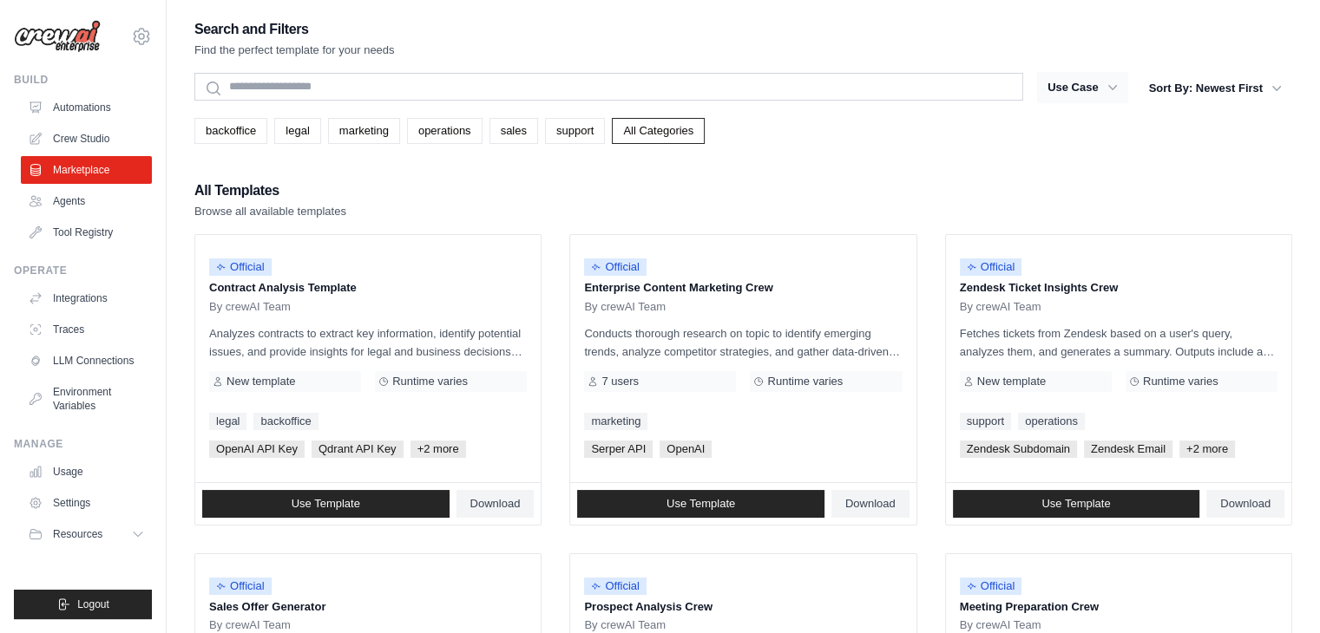
click at [1092, 90] on button "Use Case" at bounding box center [1082, 87] width 91 height 31
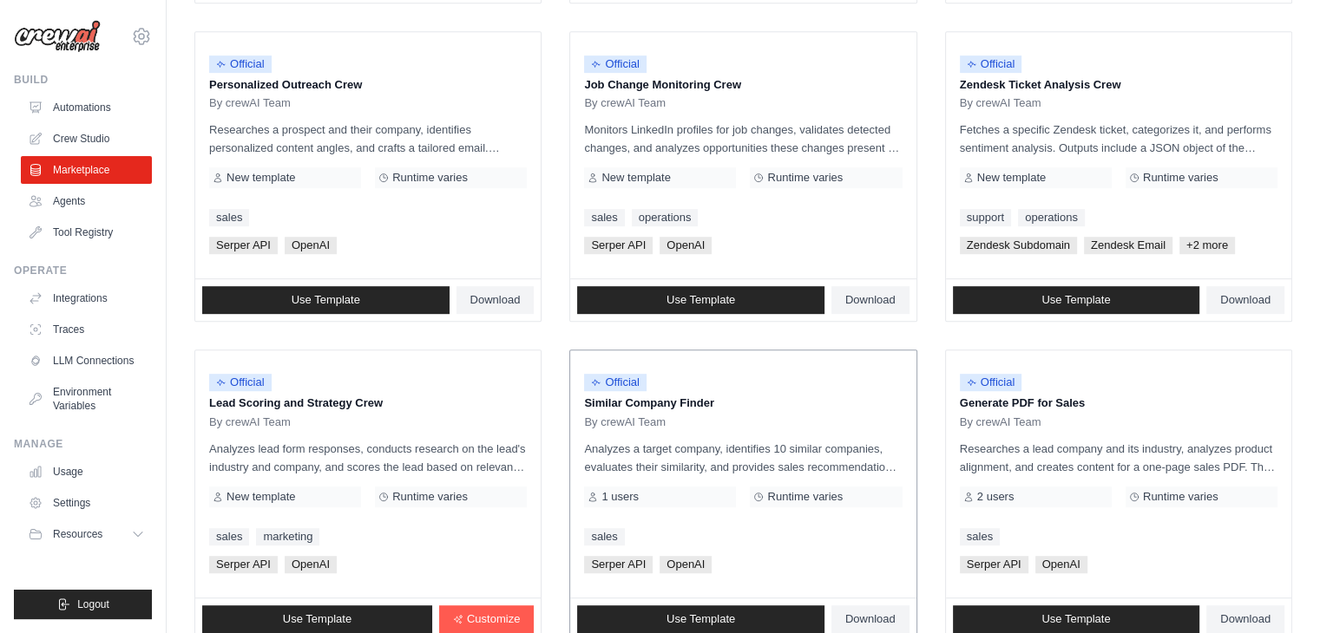
scroll to position [972, 0]
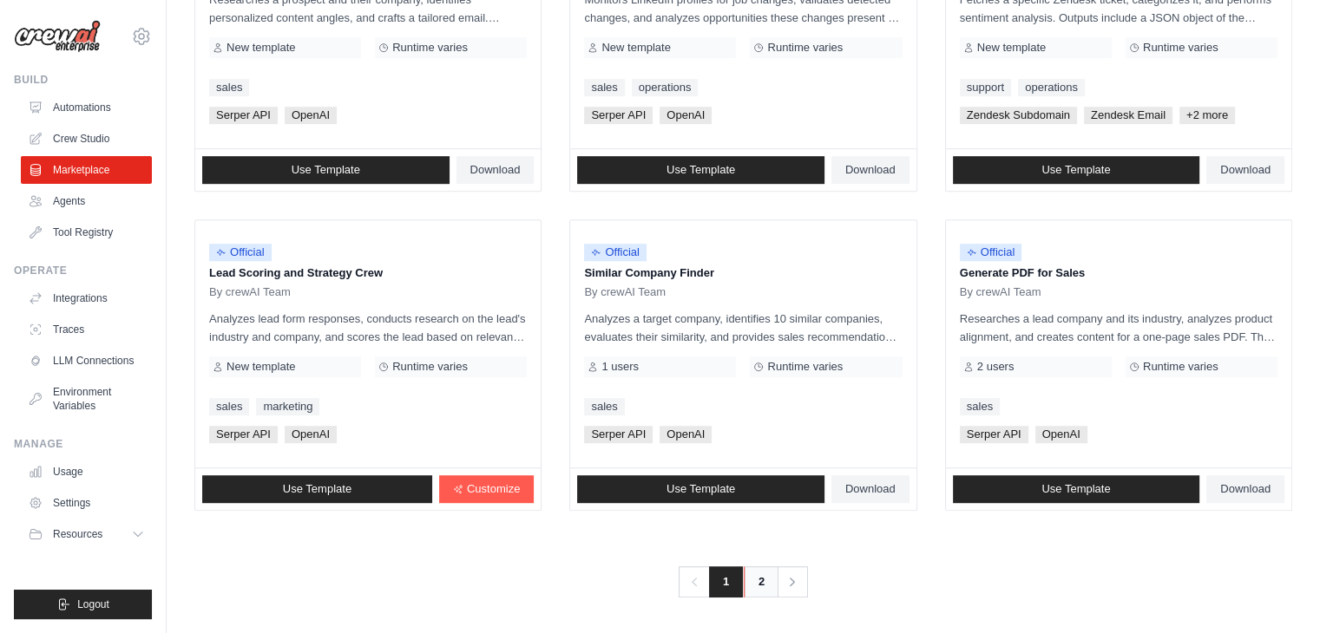
click at [767, 584] on link "2" at bounding box center [761, 582] width 35 height 31
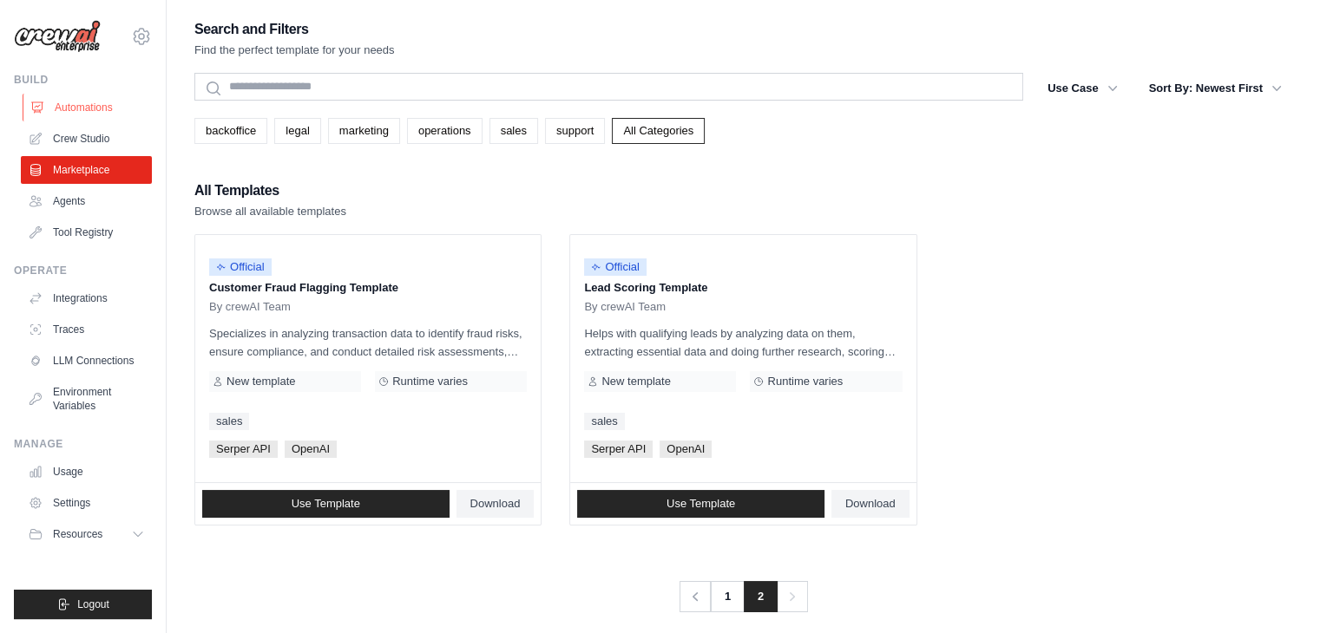
click at [103, 107] on link "Automations" at bounding box center [88, 108] width 131 height 28
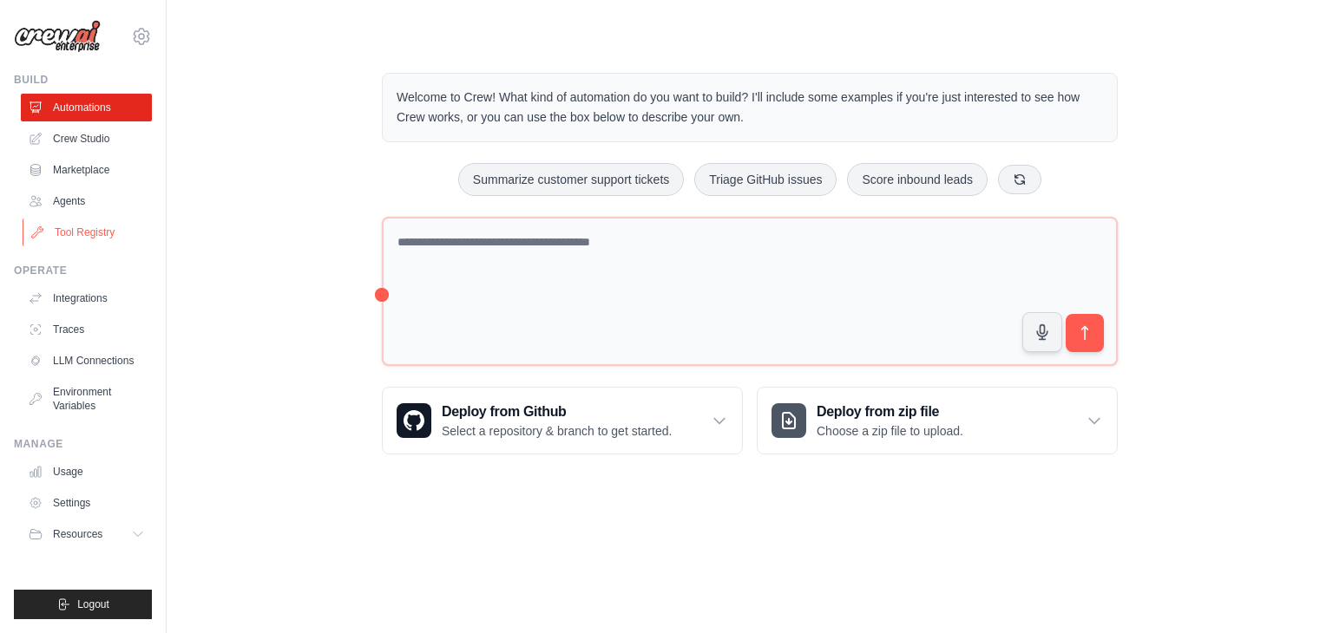
click at [94, 225] on link "Tool Registry" at bounding box center [88, 233] width 131 height 28
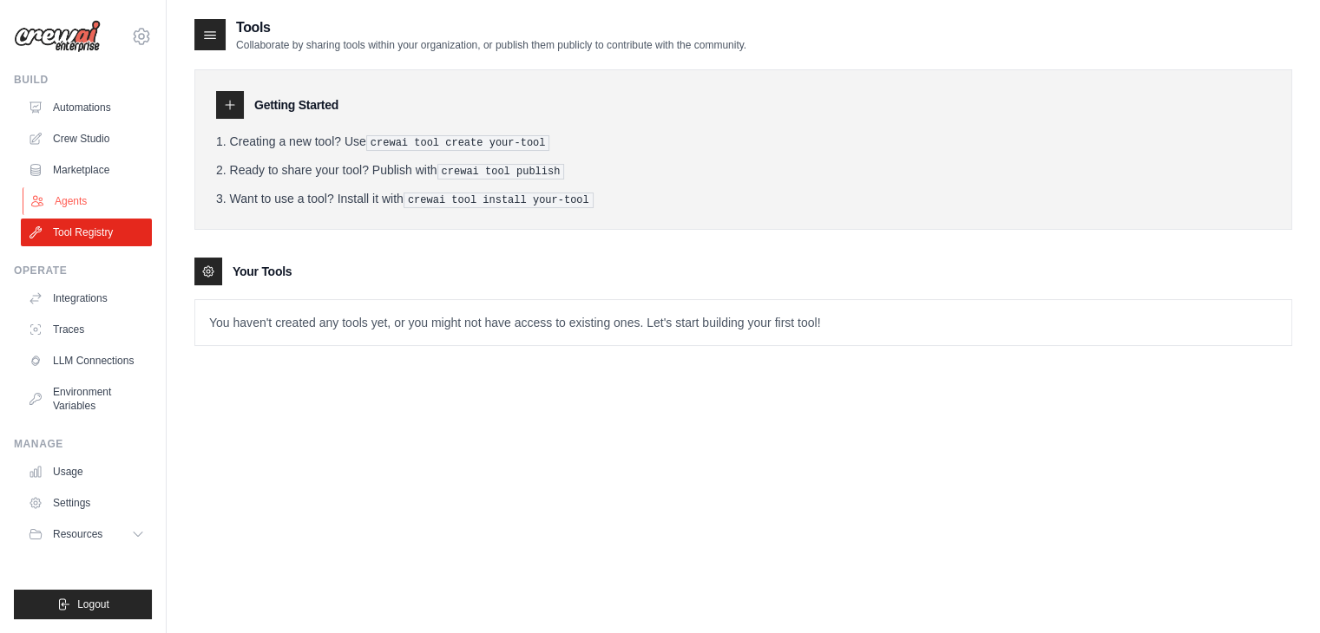
click at [94, 206] on link "Agents" at bounding box center [88, 201] width 131 height 28
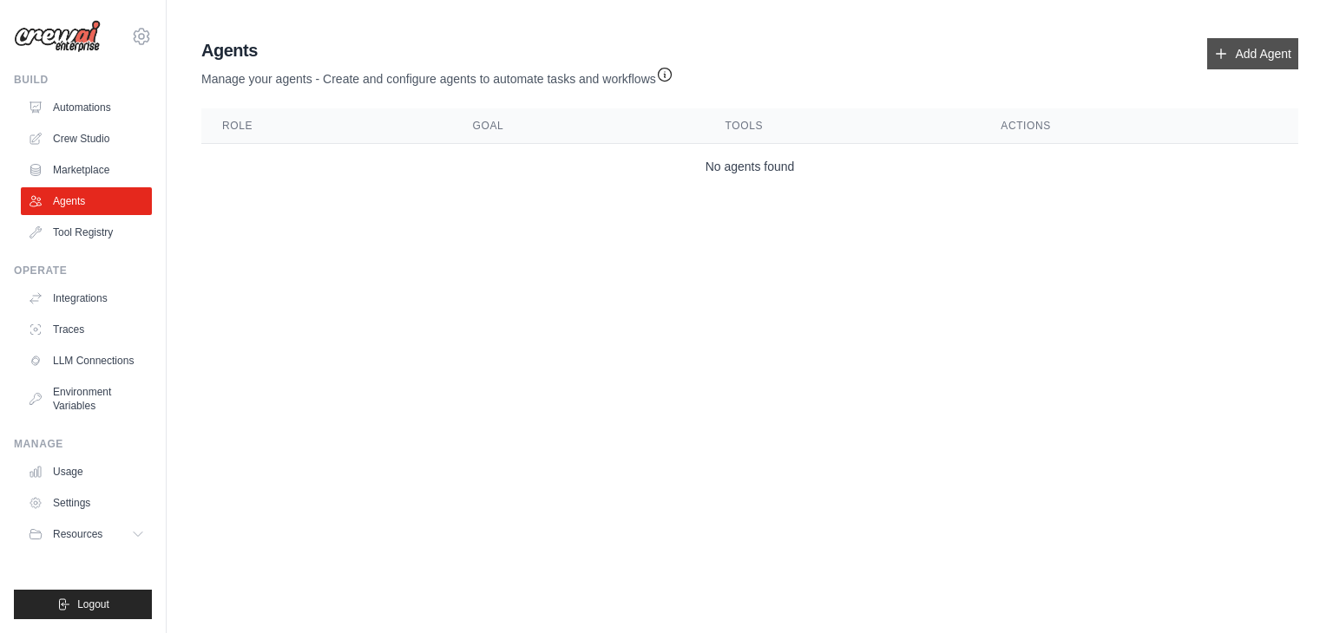
click at [1259, 45] on link "Add Agent" at bounding box center [1252, 53] width 91 height 31
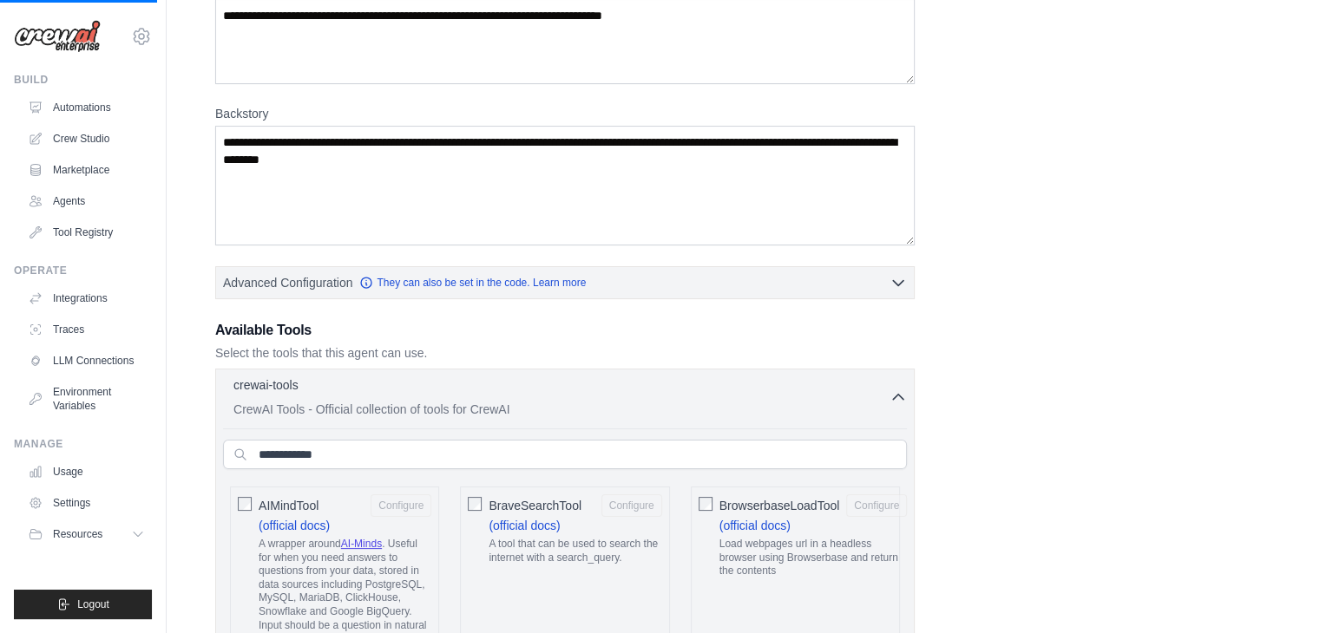
scroll to position [184, 0]
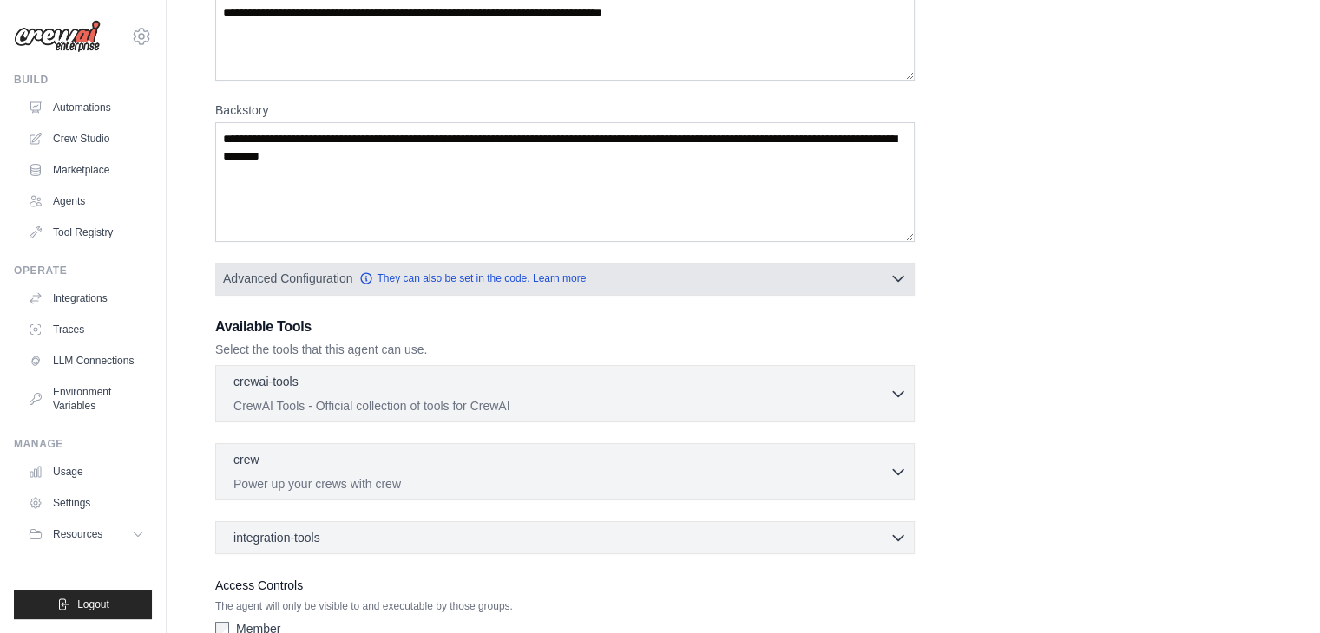
click at [660, 273] on button "Advanced Configuration They can also be set in the code. Learn more" at bounding box center [565, 278] width 698 height 31
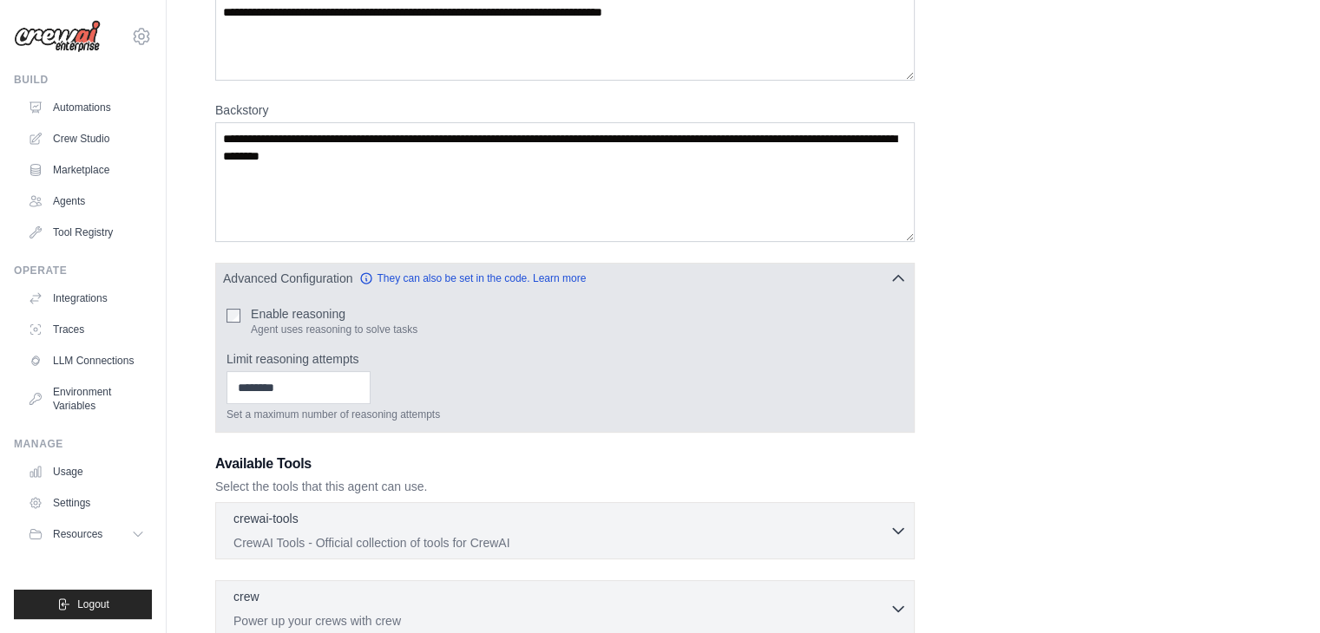
click at [660, 273] on button "Advanced Configuration They can also be set in the code. Learn more" at bounding box center [565, 278] width 698 height 31
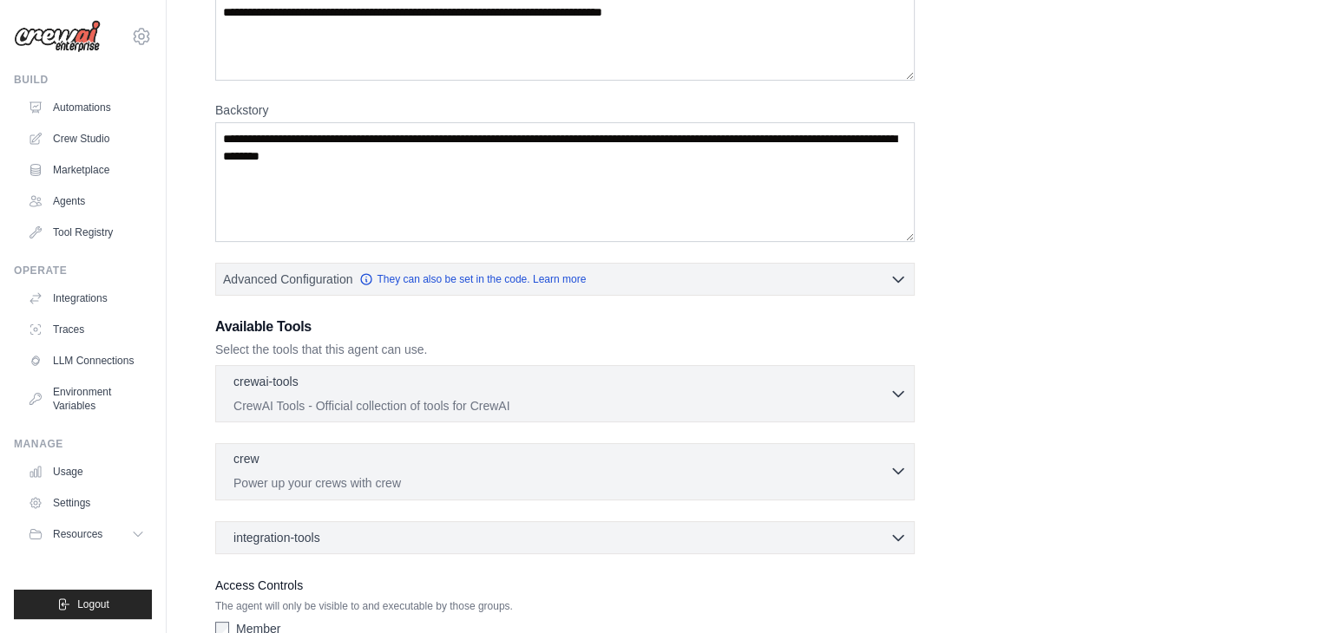
click at [579, 462] on div "crew 0 selected" at bounding box center [561, 460] width 656 height 21
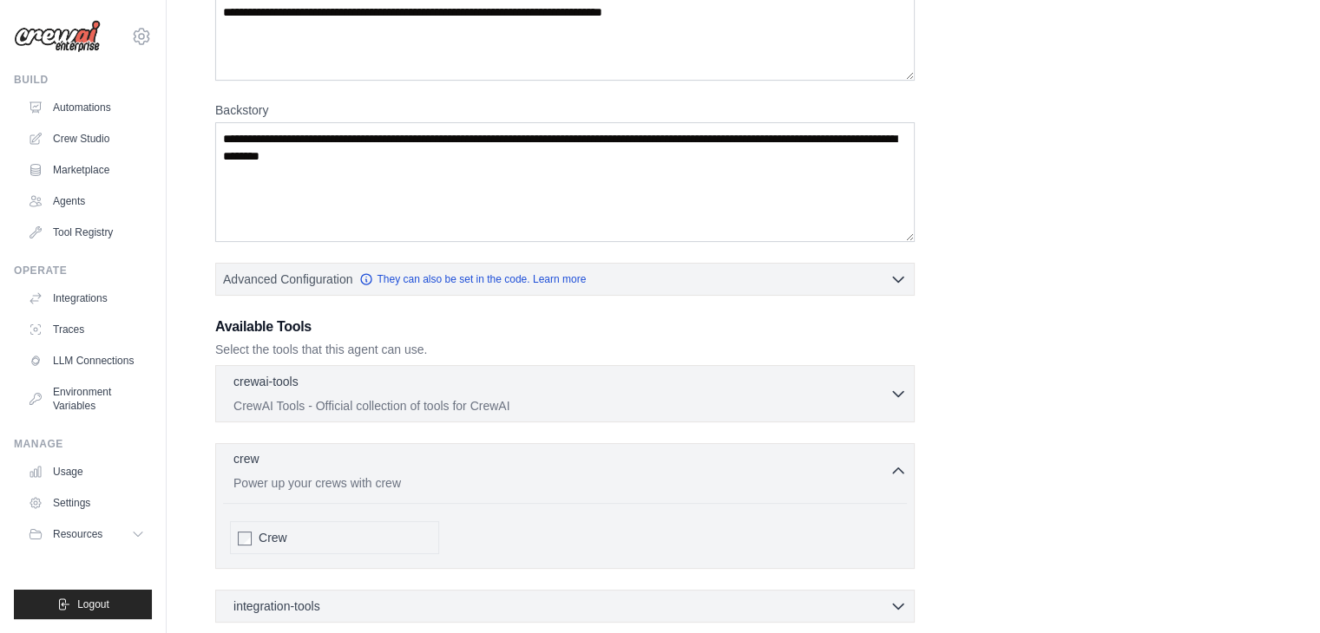
click at [508, 480] on p "Power up your crews with crew" at bounding box center [561, 483] width 656 height 17
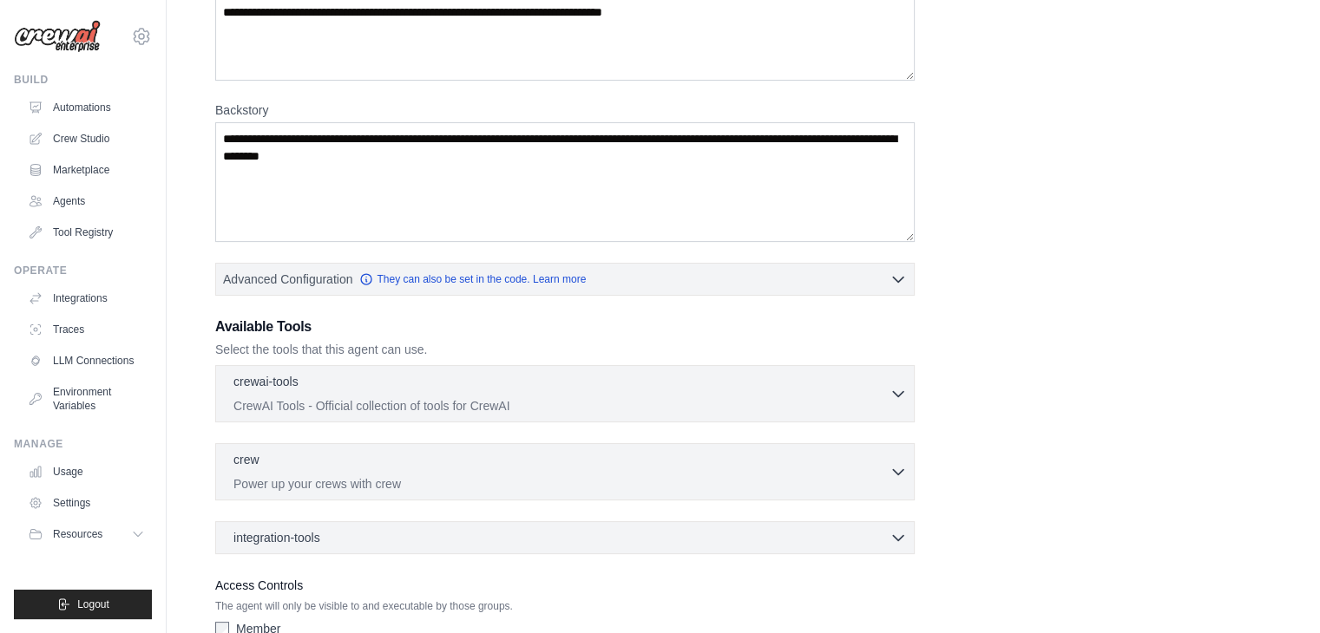
click at [541, 414] on div "crewai-tools 0 selected CrewAI Tools - Official collection of tools for CrewAI …" at bounding box center [564, 393] width 699 height 57
click at [555, 397] on p "CrewAI Tools - Official collection of tools for CrewAI" at bounding box center [561, 405] width 656 height 17
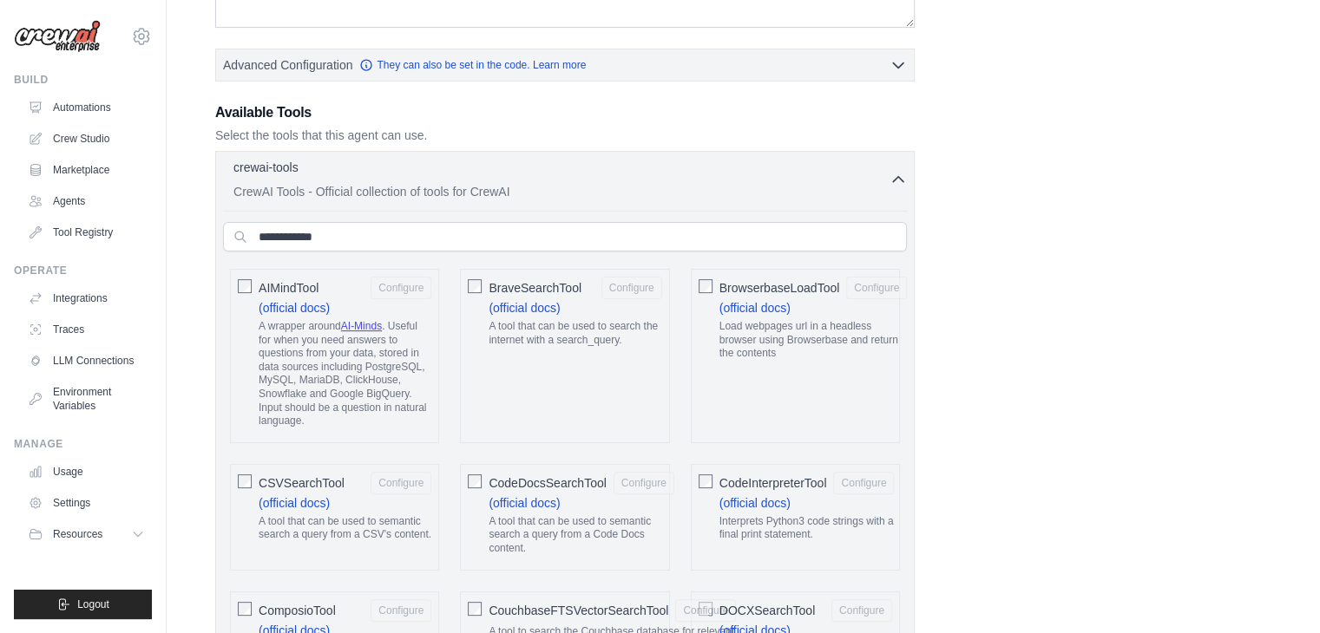
scroll to position [403, 0]
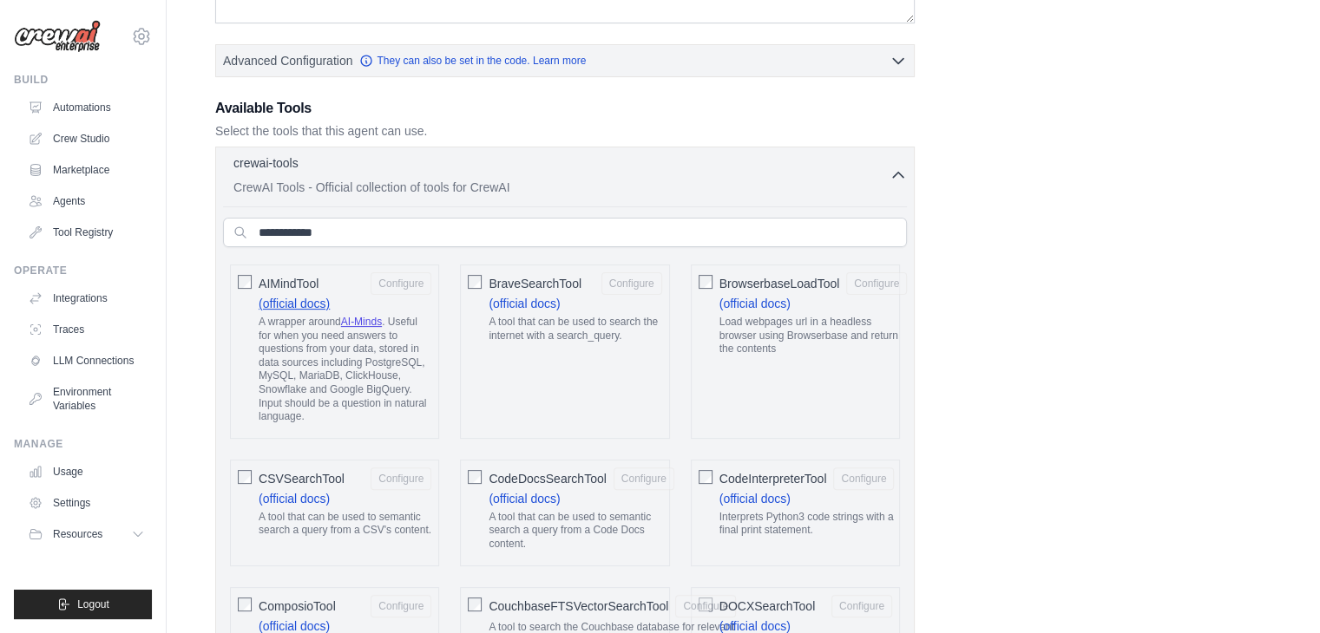
click at [301, 299] on link "(official docs)" at bounding box center [294, 304] width 71 height 14
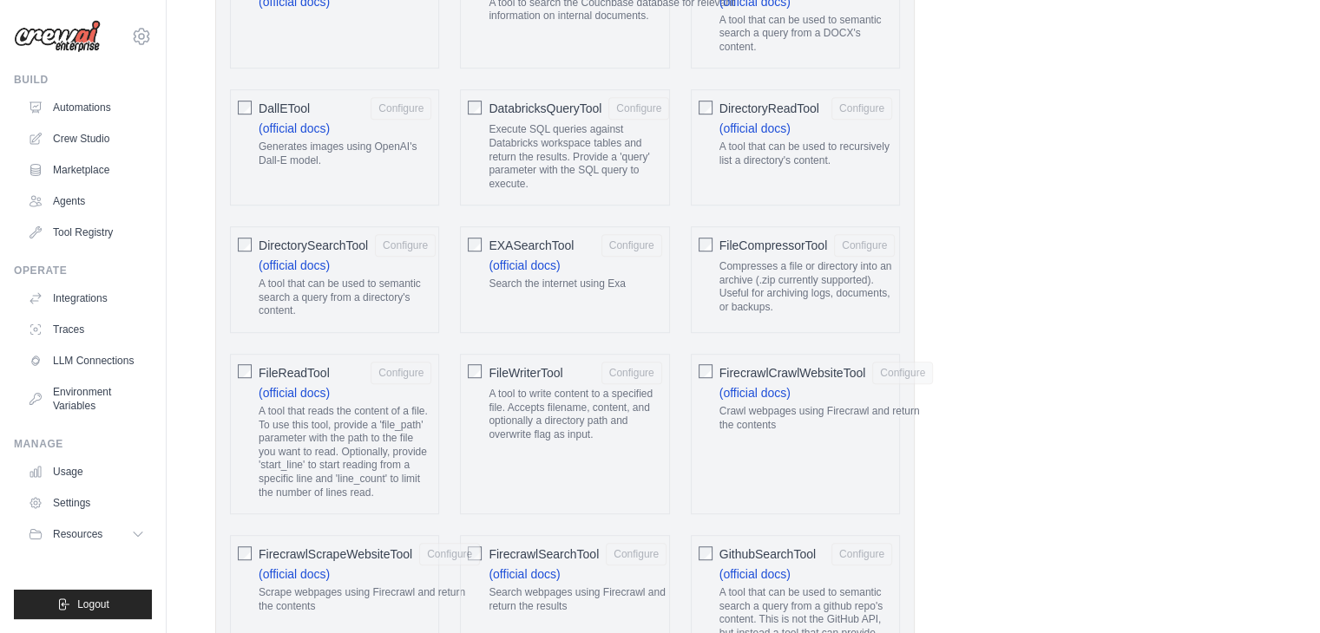
scroll to position [1024, 0]
click at [647, 103] on button "Configure" at bounding box center [638, 111] width 61 height 23
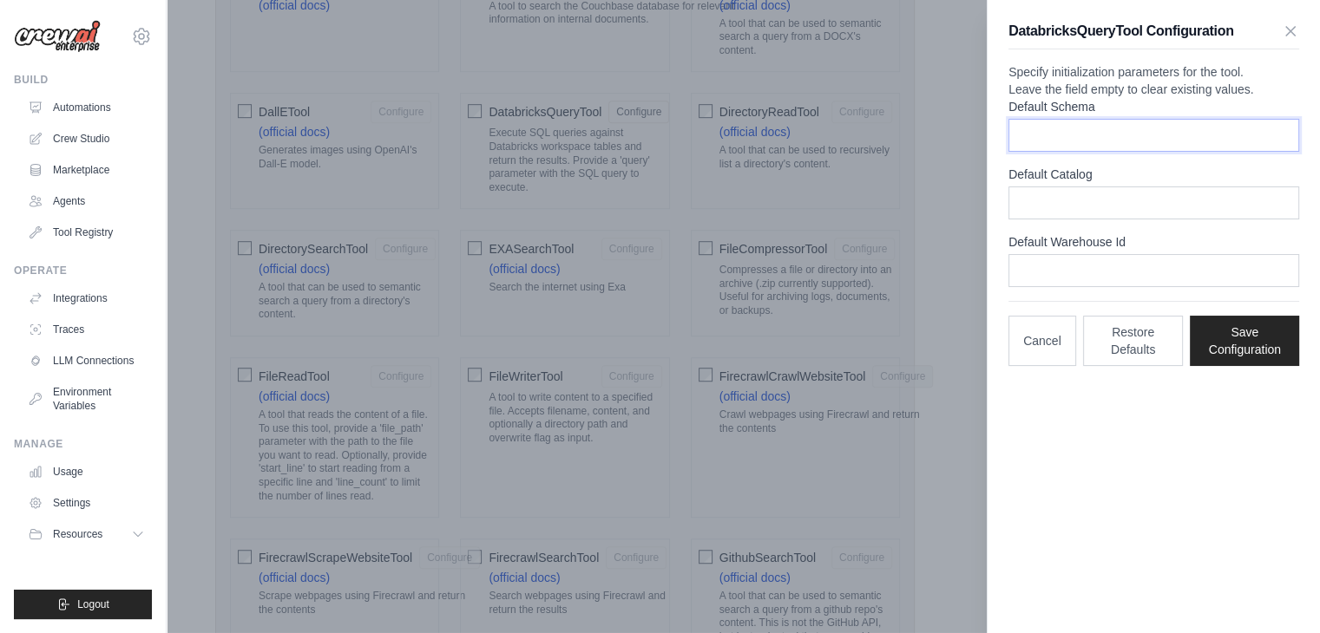
click at [1095, 152] on input "Default Schema" at bounding box center [1153, 135] width 291 height 33
click at [1156, 220] on input "Default Catalog" at bounding box center [1153, 203] width 291 height 33
click at [1126, 287] on input "Default Warehouse Id" at bounding box center [1153, 270] width 291 height 33
click at [1285, 39] on div "DatabricksQueryTool Configuration" at bounding box center [1153, 35] width 291 height 29
click at [1293, 39] on div "DatabricksQueryTool Configuration" at bounding box center [1153, 35] width 291 height 29
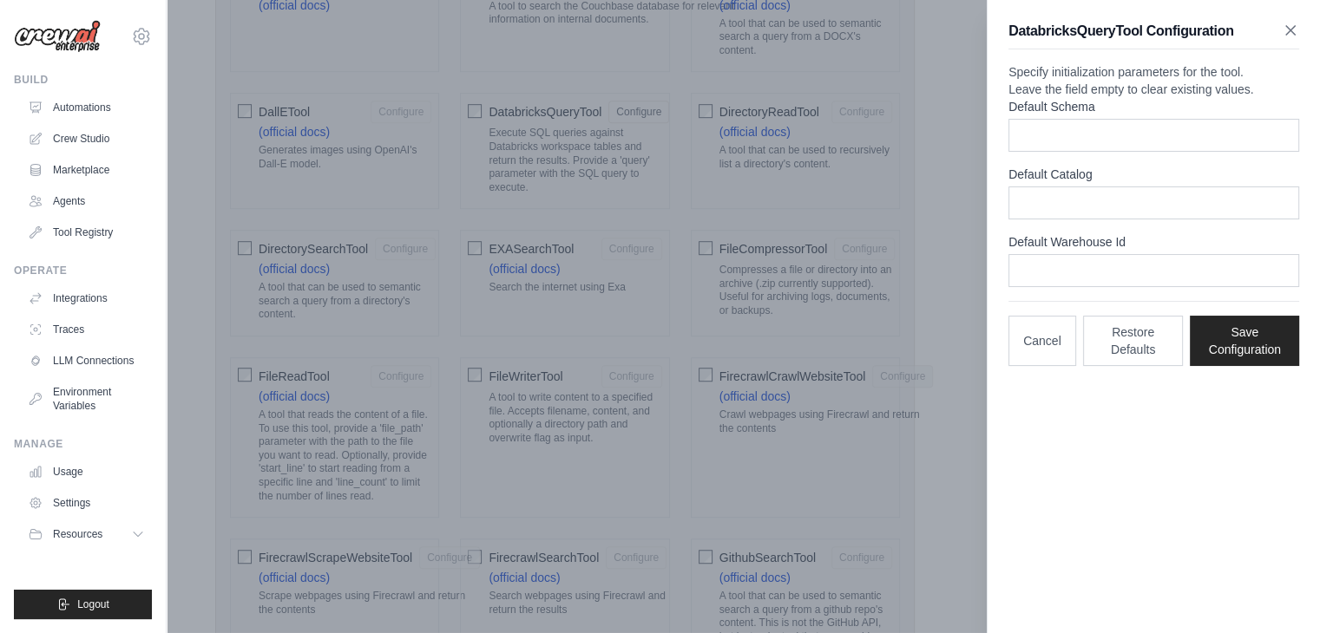
click at [1293, 36] on icon "button" at bounding box center [1290, 30] width 17 height 17
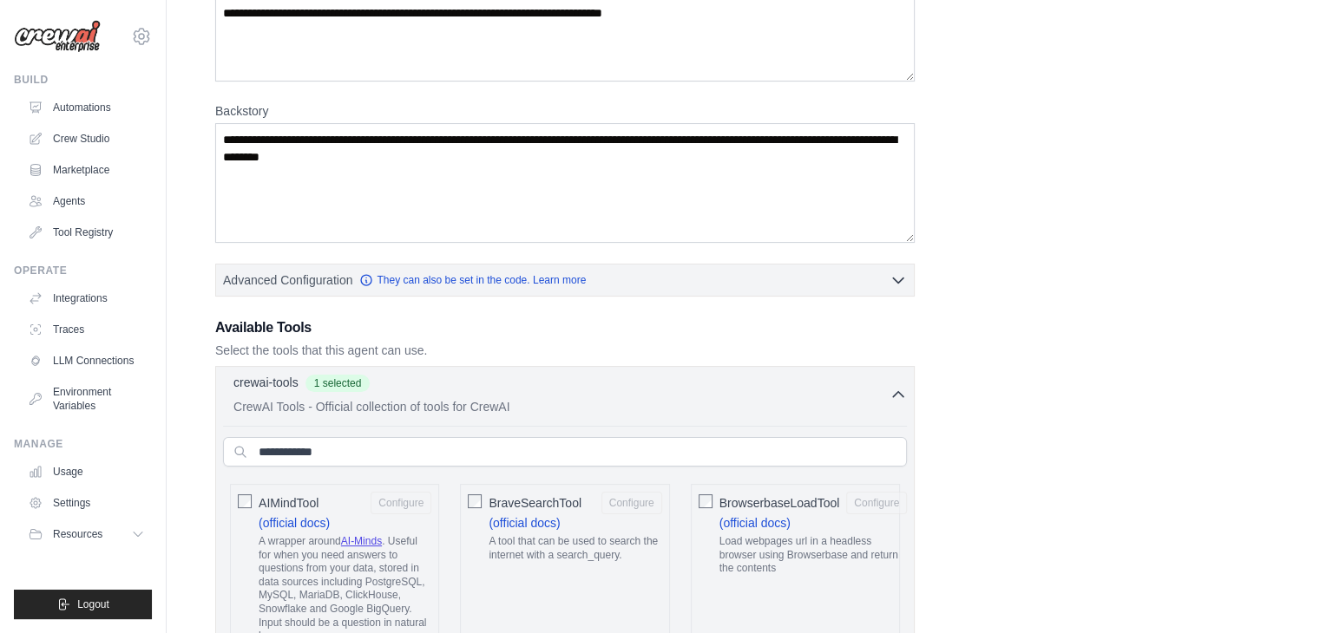
scroll to position [184, 0]
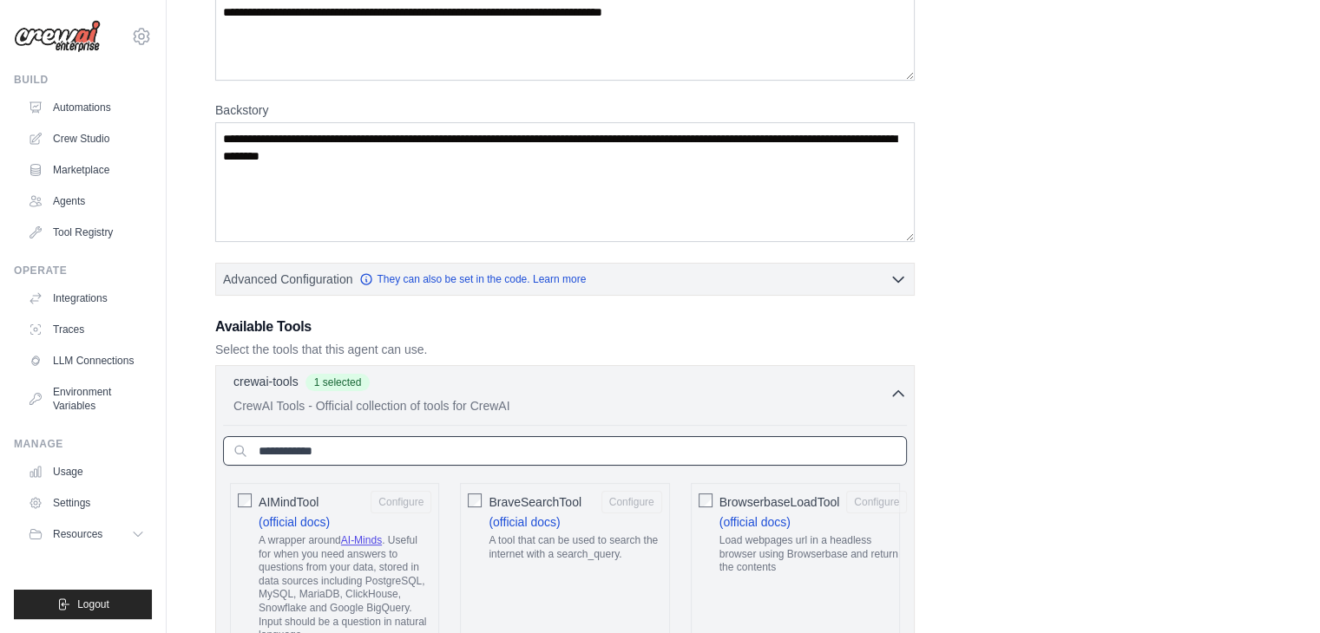
click at [521, 445] on input "text" at bounding box center [565, 451] width 684 height 30
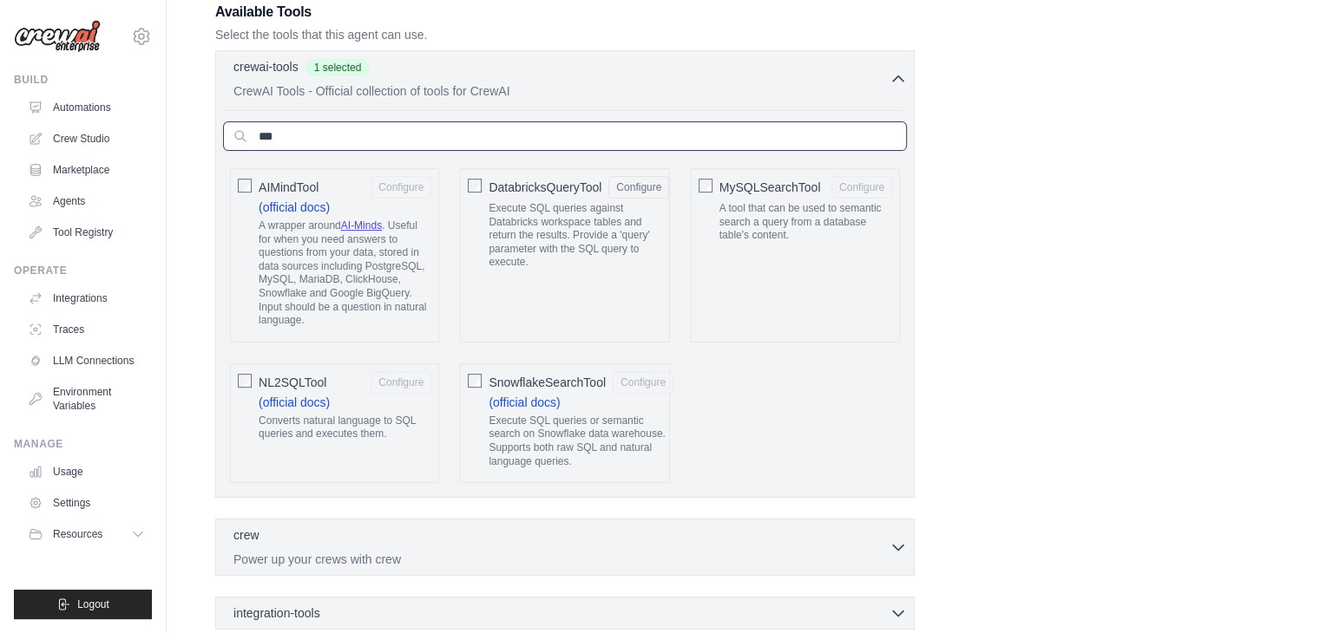
scroll to position [498, 0]
type input "***"
click at [537, 181] on span "DatabricksQueryTool" at bounding box center [545, 188] width 113 height 17
click at [751, 184] on span "MySQLSearchTool" at bounding box center [770, 188] width 102 height 17
click at [771, 182] on span "MySQLSearchTool" at bounding box center [770, 188] width 102 height 17
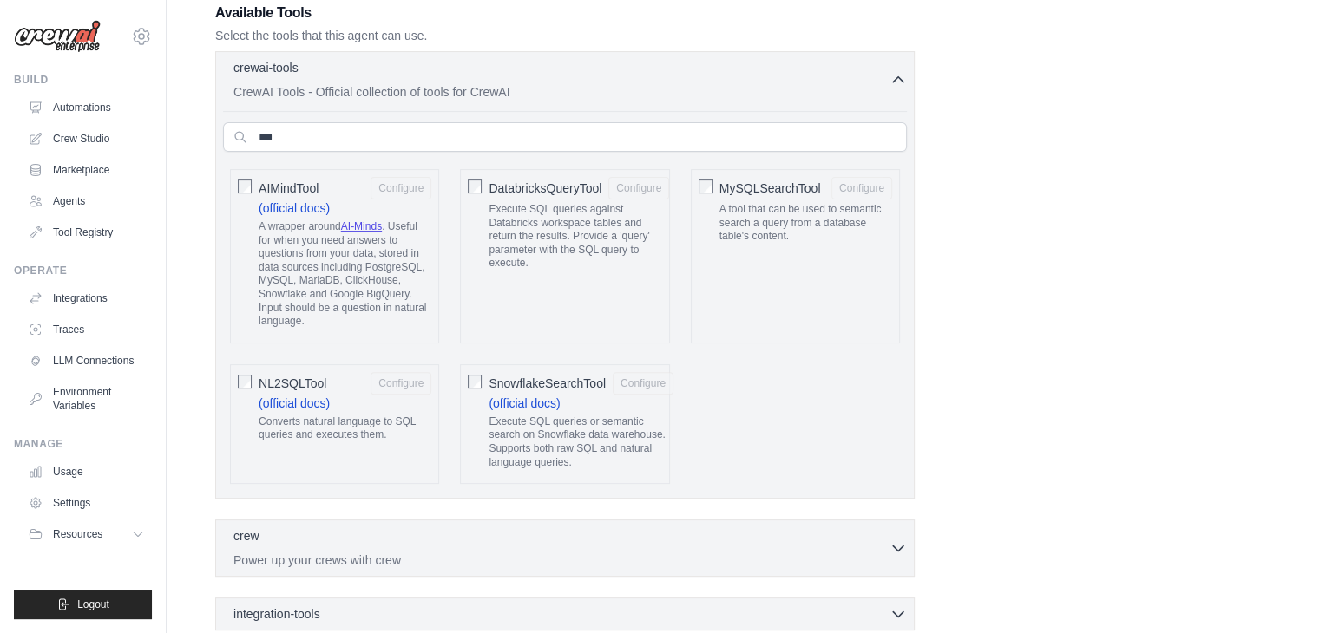
click at [320, 377] on span "NL2SQLTool" at bounding box center [293, 383] width 68 height 17
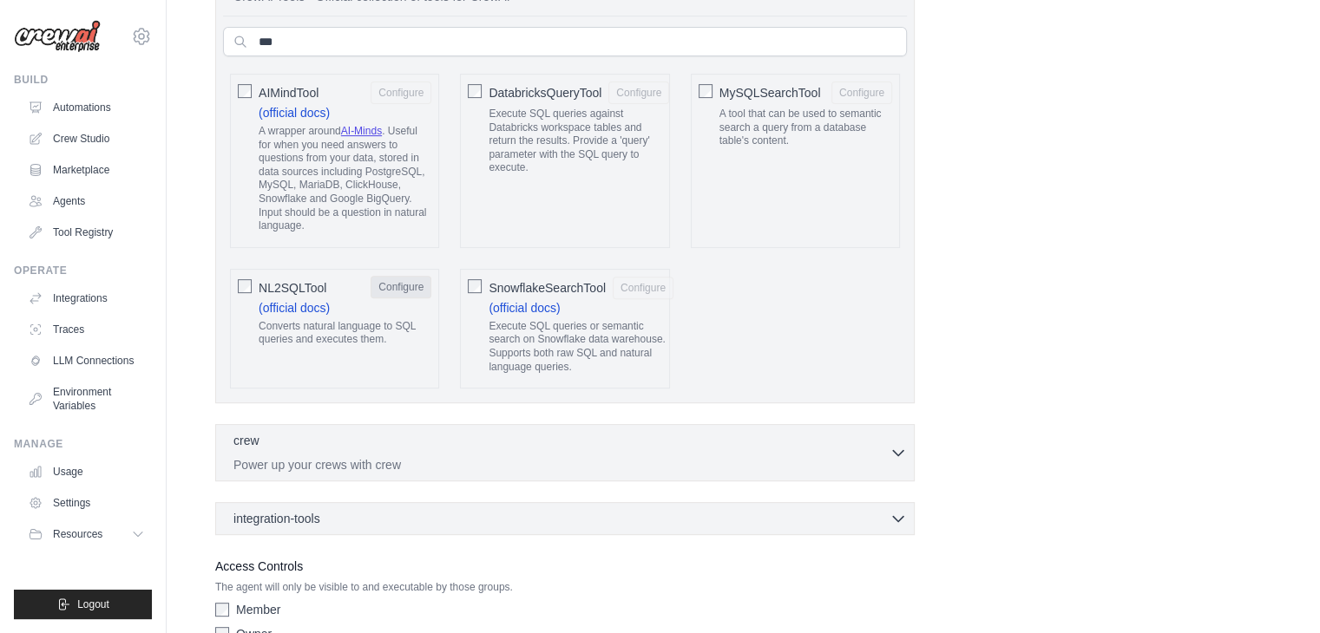
click at [410, 285] on button "Configure" at bounding box center [401, 287] width 61 height 23
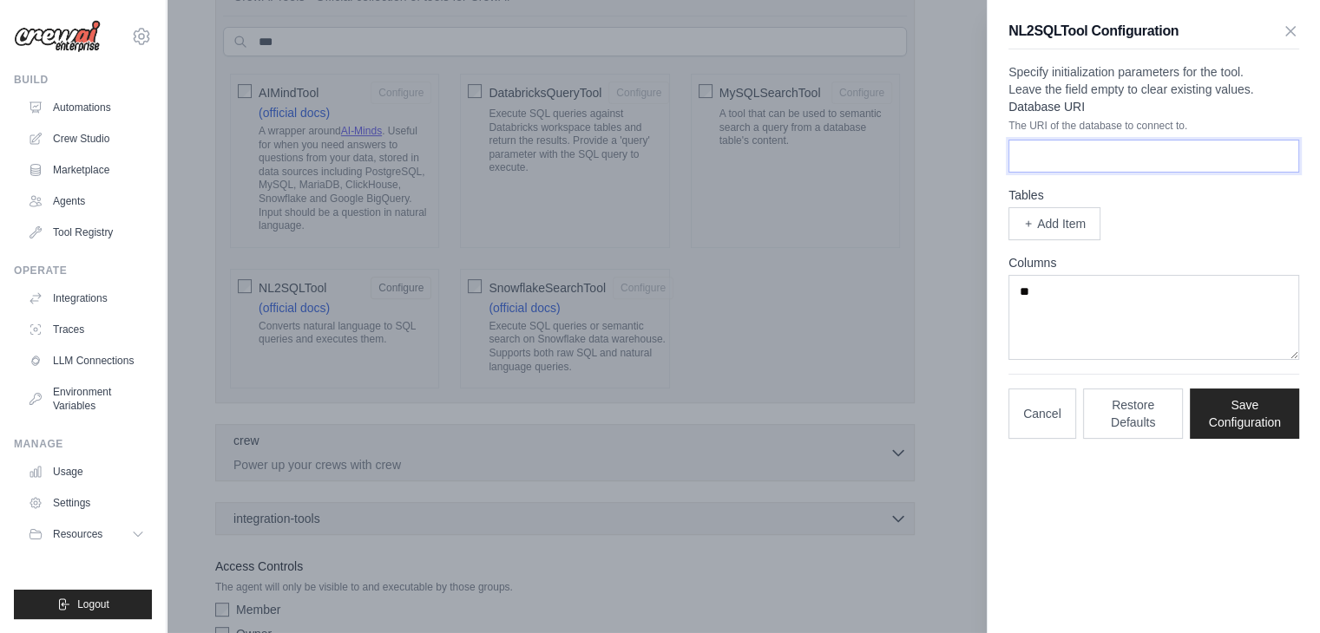
click at [1079, 173] on input "Database URI" at bounding box center [1153, 156] width 291 height 33
click at [1099, 331] on textarea "**" at bounding box center [1153, 317] width 291 height 85
click at [1167, 173] on input "Database URI" at bounding box center [1153, 156] width 291 height 33
click at [1077, 239] on button "Add Item" at bounding box center [1054, 223] width 92 height 33
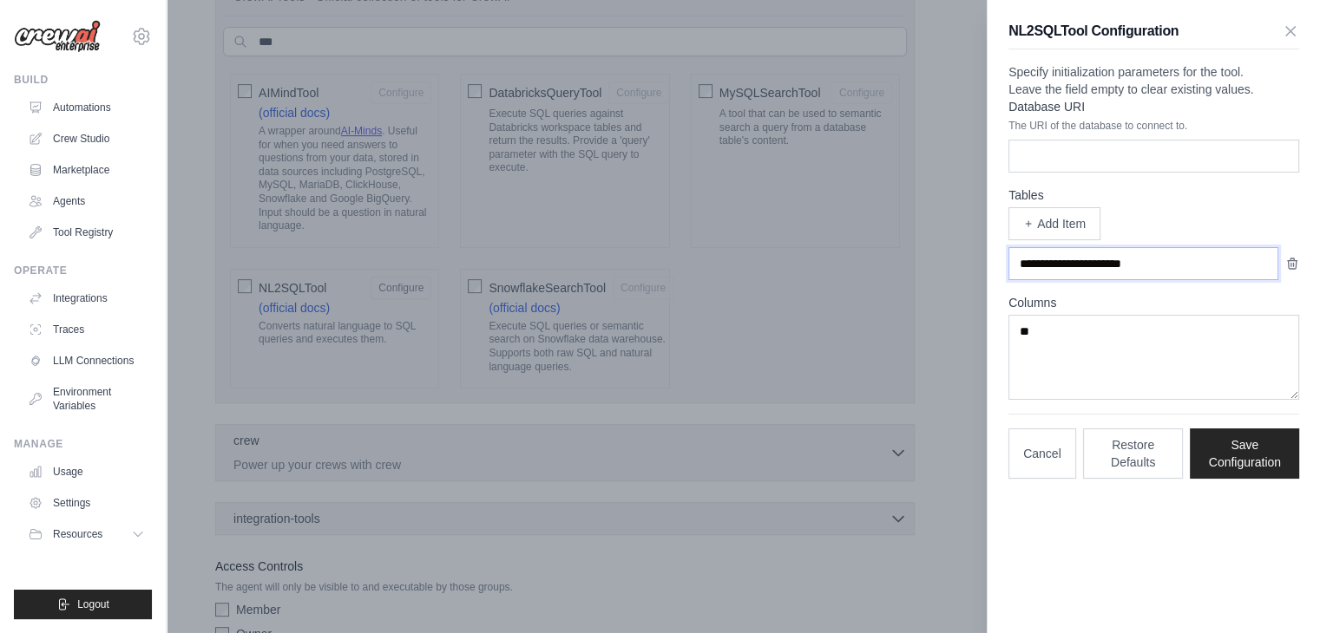
click at [1092, 280] on input "text" at bounding box center [1143, 263] width 270 height 33
click at [1291, 270] on icon "button" at bounding box center [1292, 263] width 14 height 14
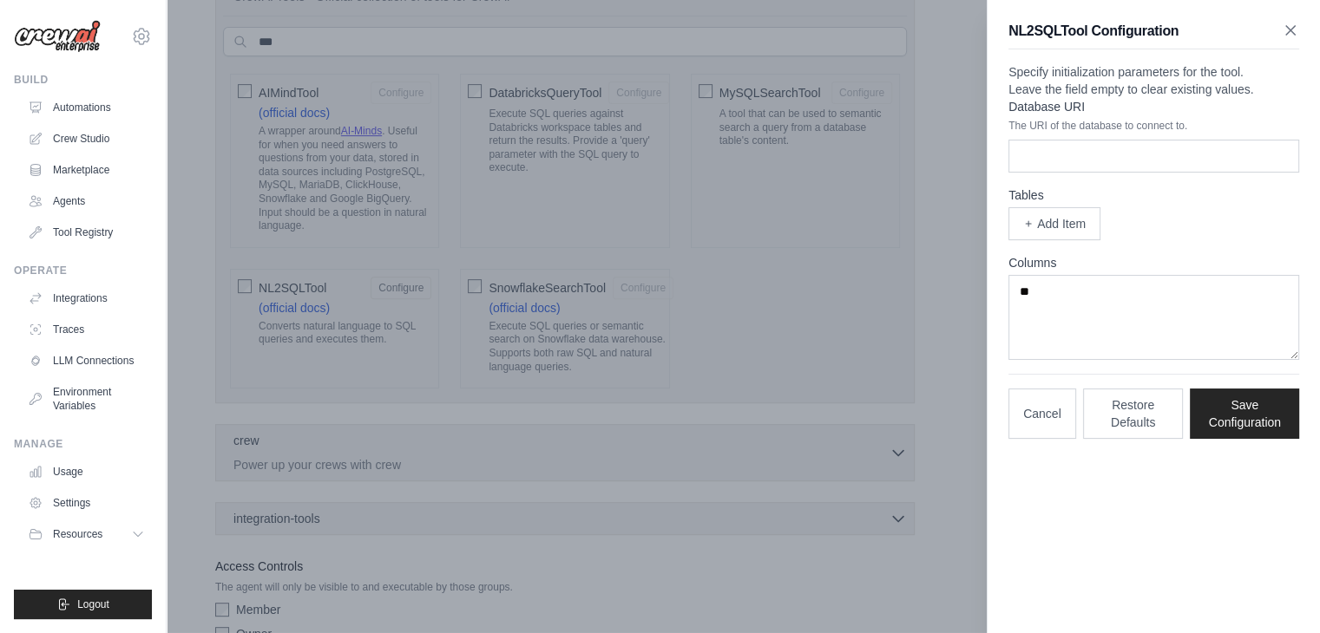
click at [1288, 23] on icon "button" at bounding box center [1290, 30] width 17 height 17
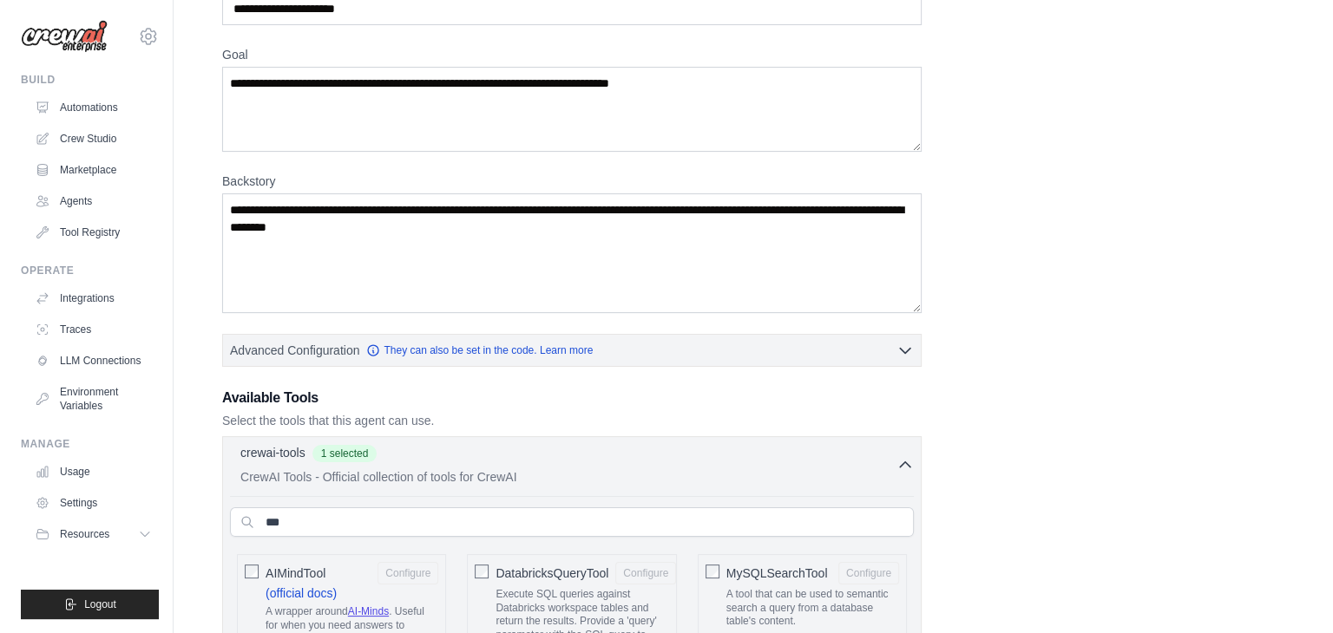
scroll to position [0, 0]
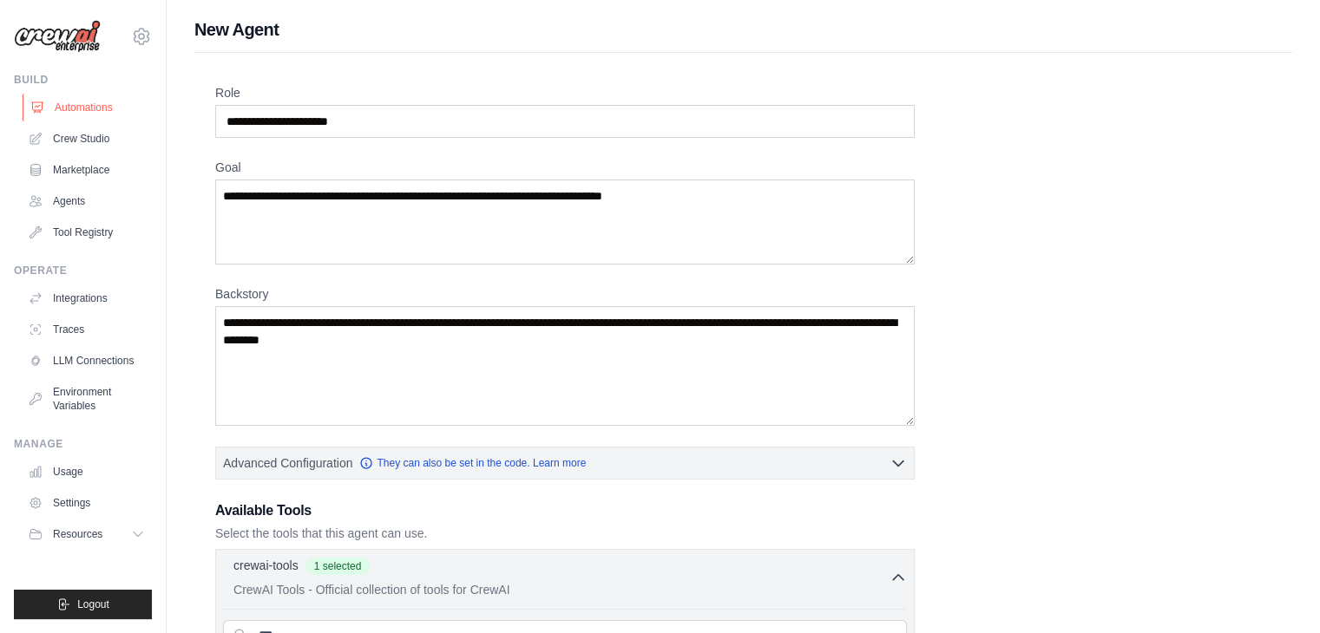
click at [88, 102] on link "Automations" at bounding box center [88, 108] width 131 height 28
